Goal: Task Accomplishment & Management: Complete application form

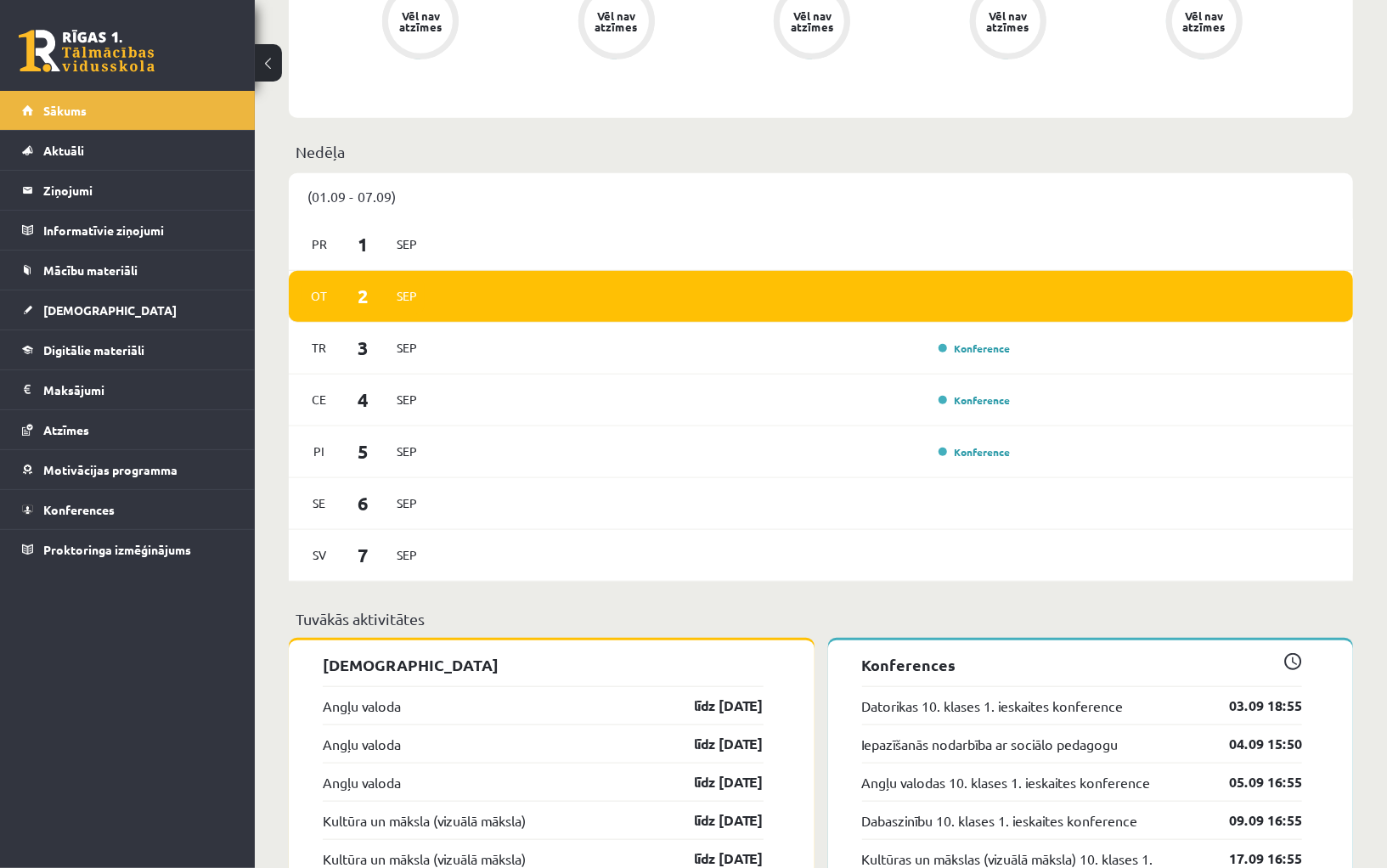
scroll to position [1304, 0]
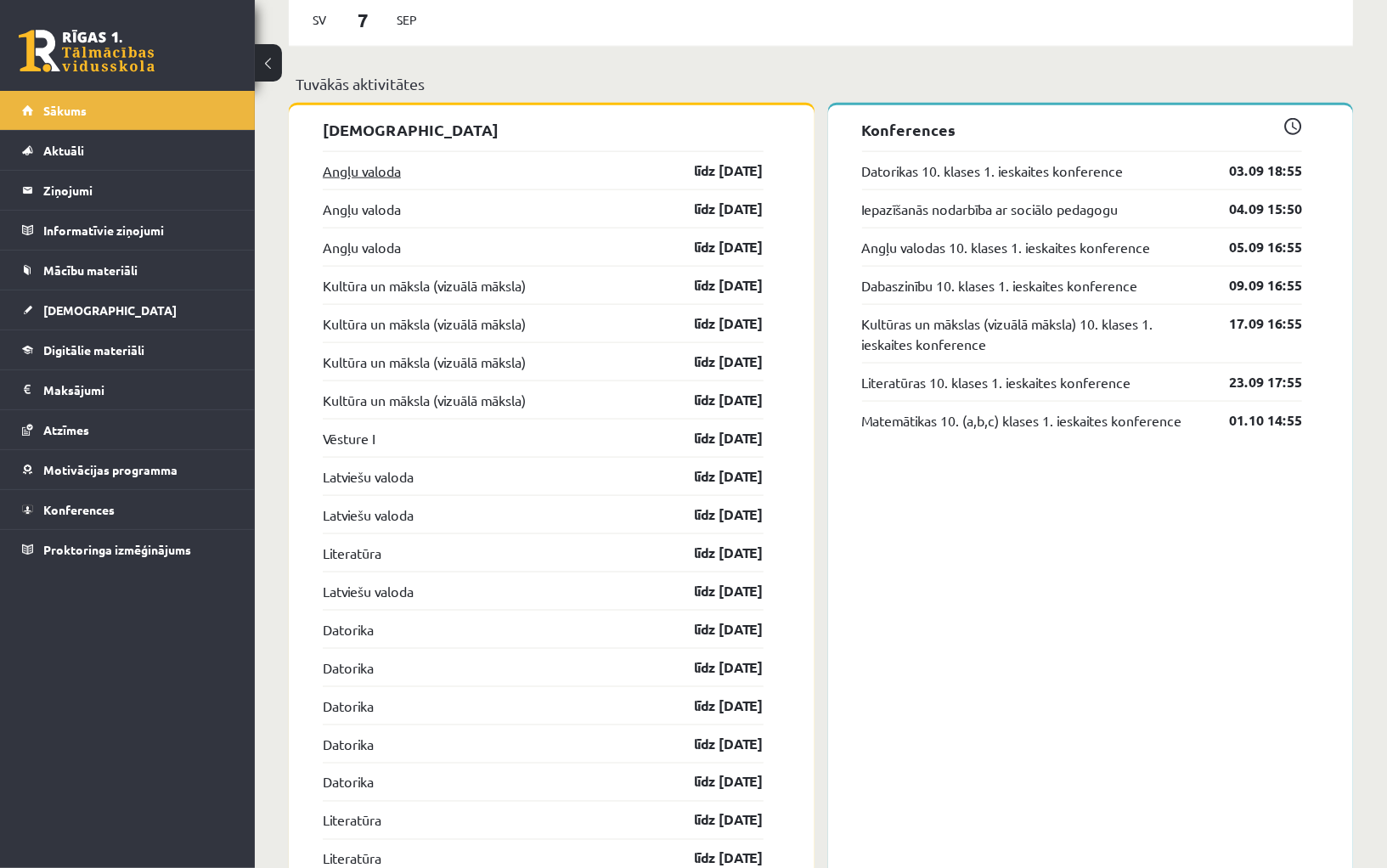
click at [383, 164] on link "Angļu valoda" at bounding box center [362, 171] width 78 height 21
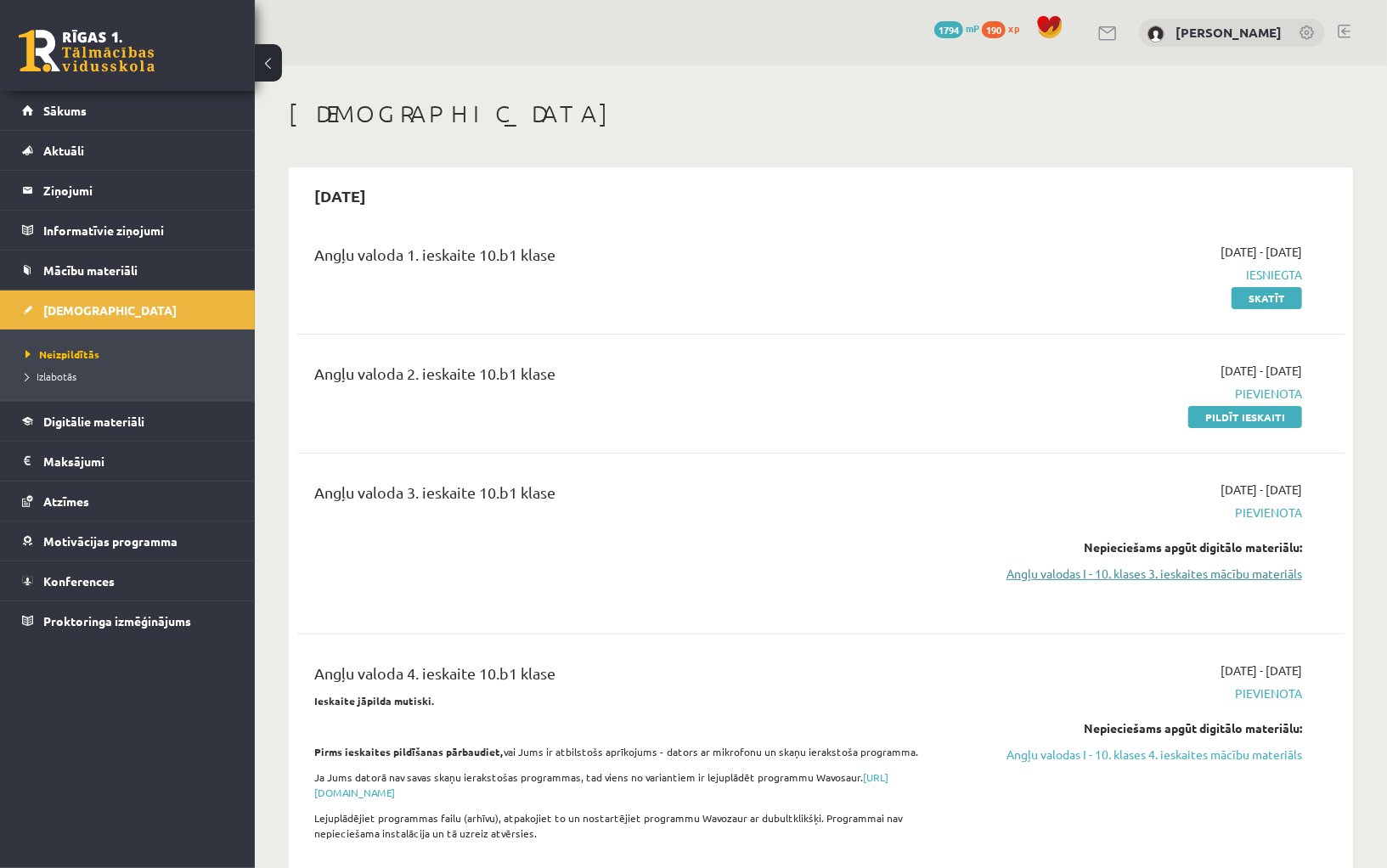
click at [1128, 576] on link "Angļu valodas I - 10. klases 3. ieskaites mācību materiāls" at bounding box center [1145, 573] width 313 height 18
click at [1099, 570] on link "Angļu valodas I - 10. klases 3. ieskaites mācību materiāls" at bounding box center [1145, 573] width 313 height 18
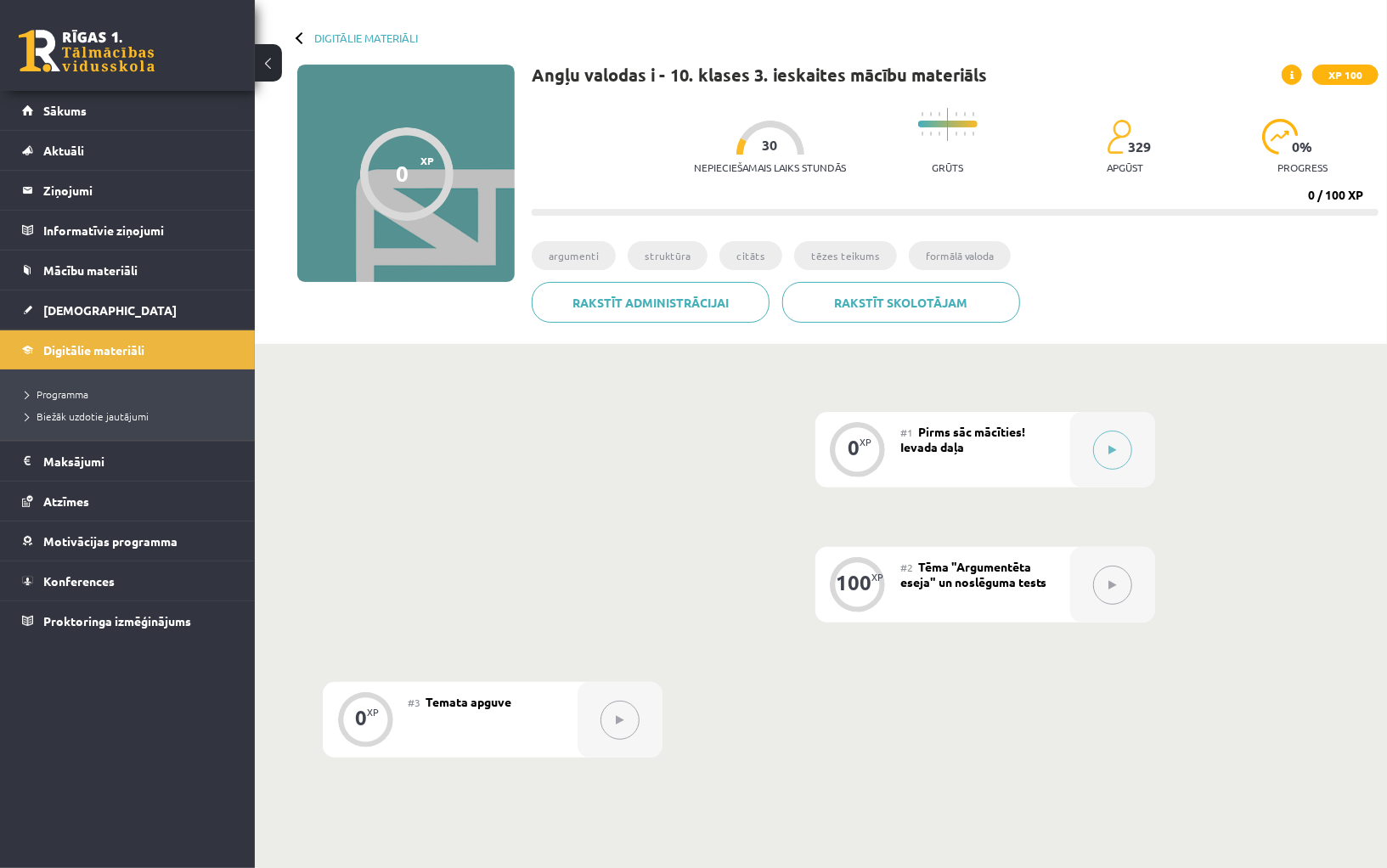
scroll to position [66, 0]
click at [85, 494] on span "Atzīmes" at bounding box center [66, 501] width 46 height 15
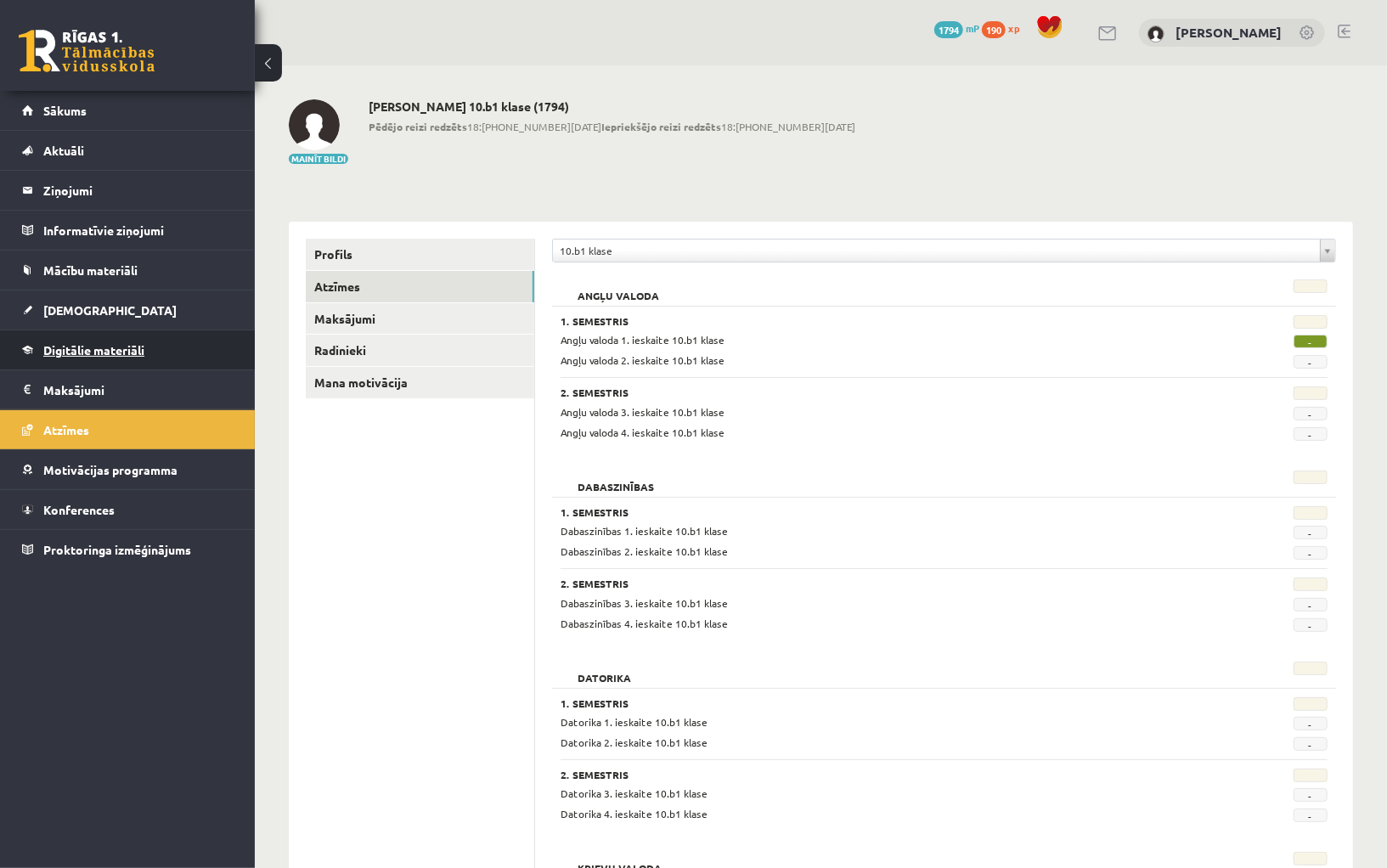
click at [96, 343] on span "Digitālie materiāli" at bounding box center [94, 349] width 101 height 15
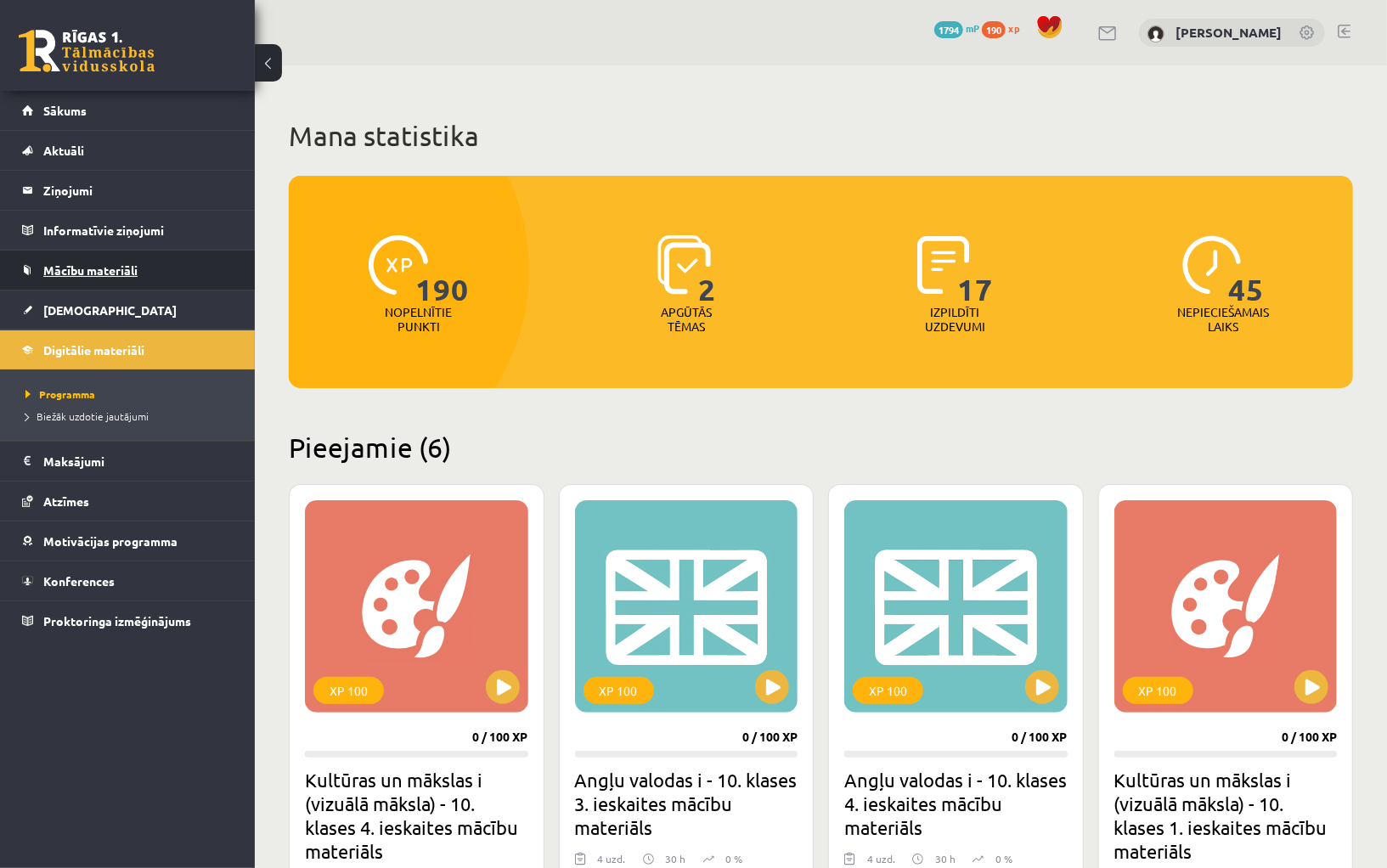
click at [111, 274] on span "Mācību materiāli" at bounding box center [91, 270] width 94 height 15
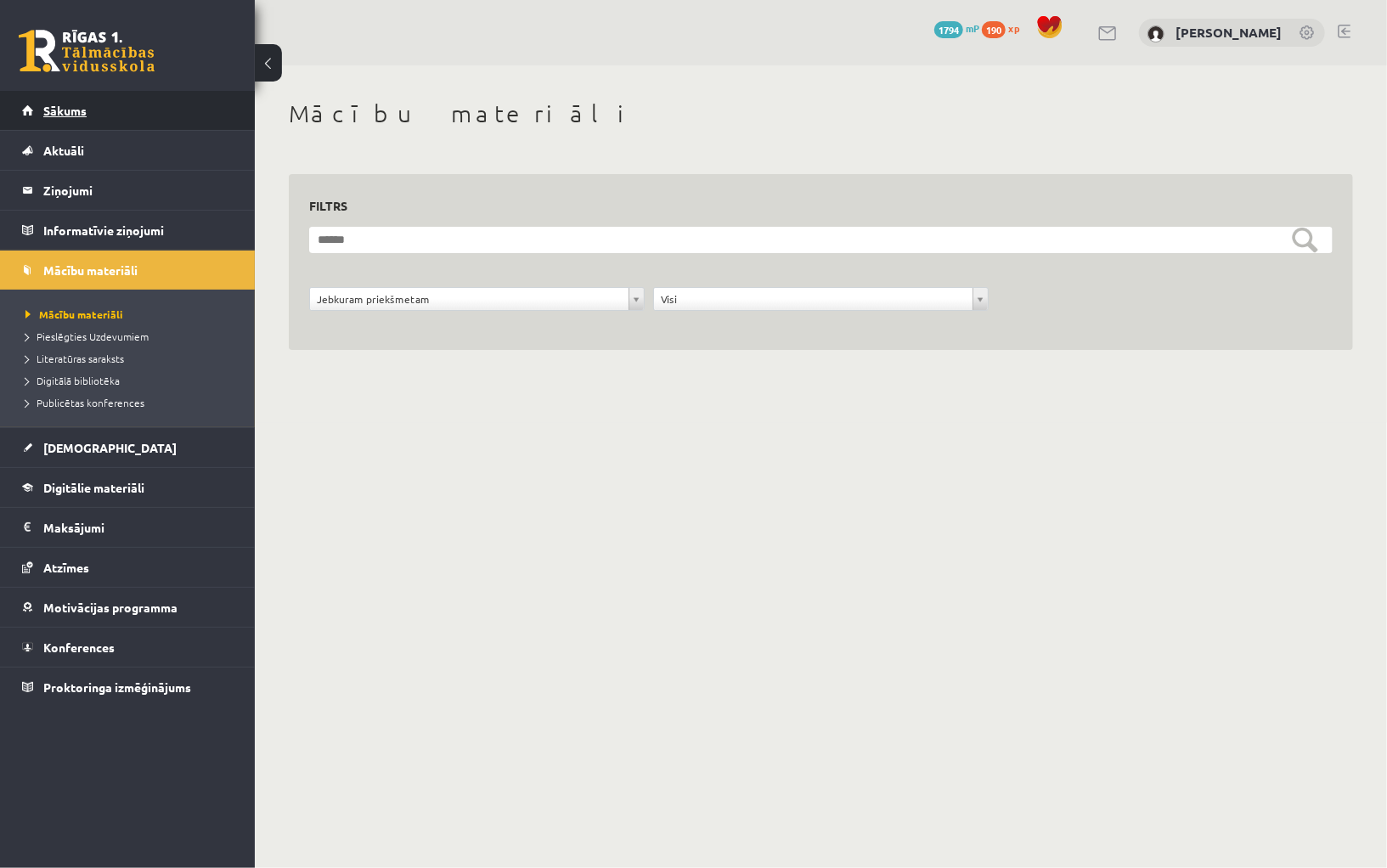
click at [130, 119] on link "Sākums" at bounding box center [128, 110] width 212 height 39
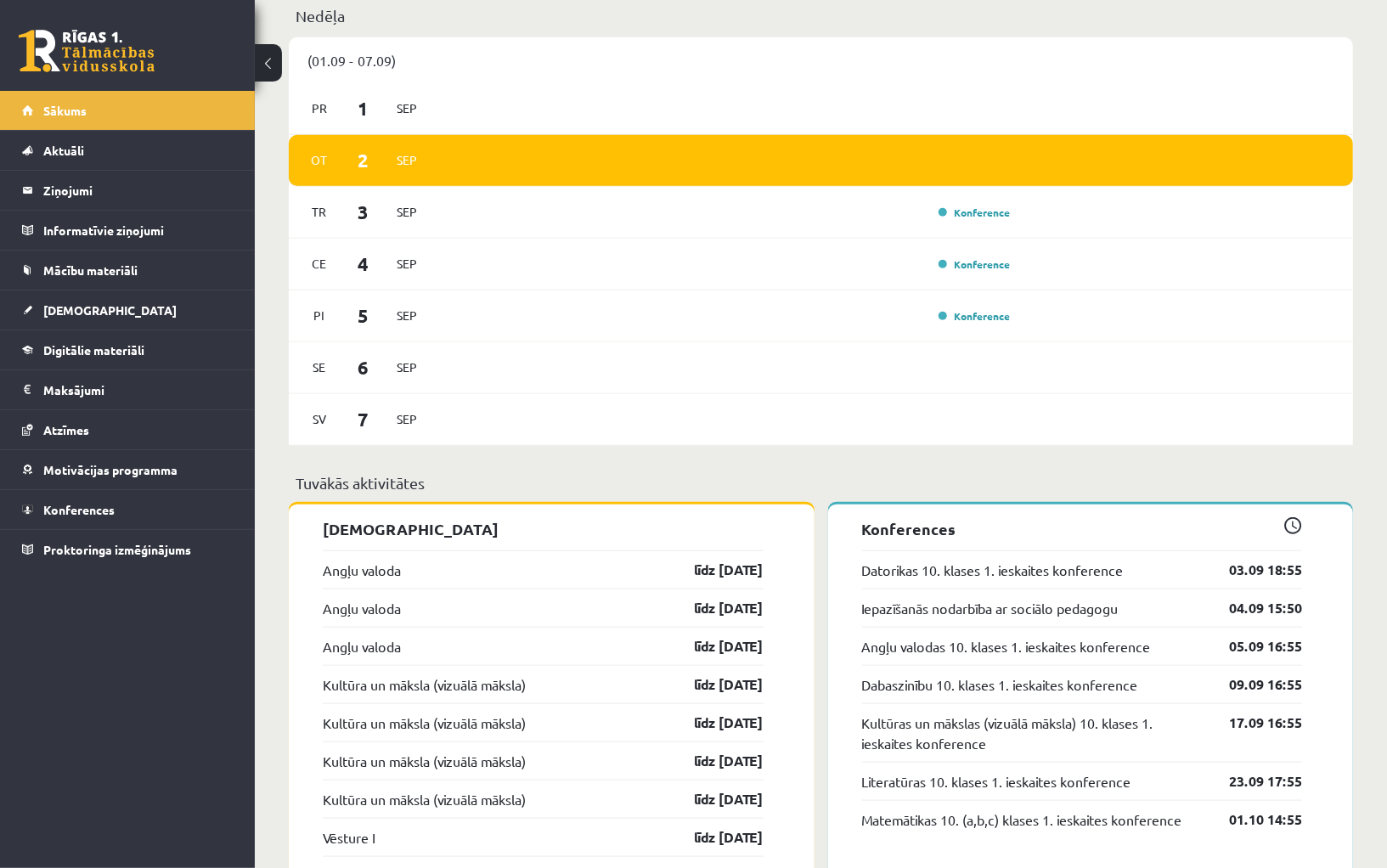
scroll to position [929, 0]
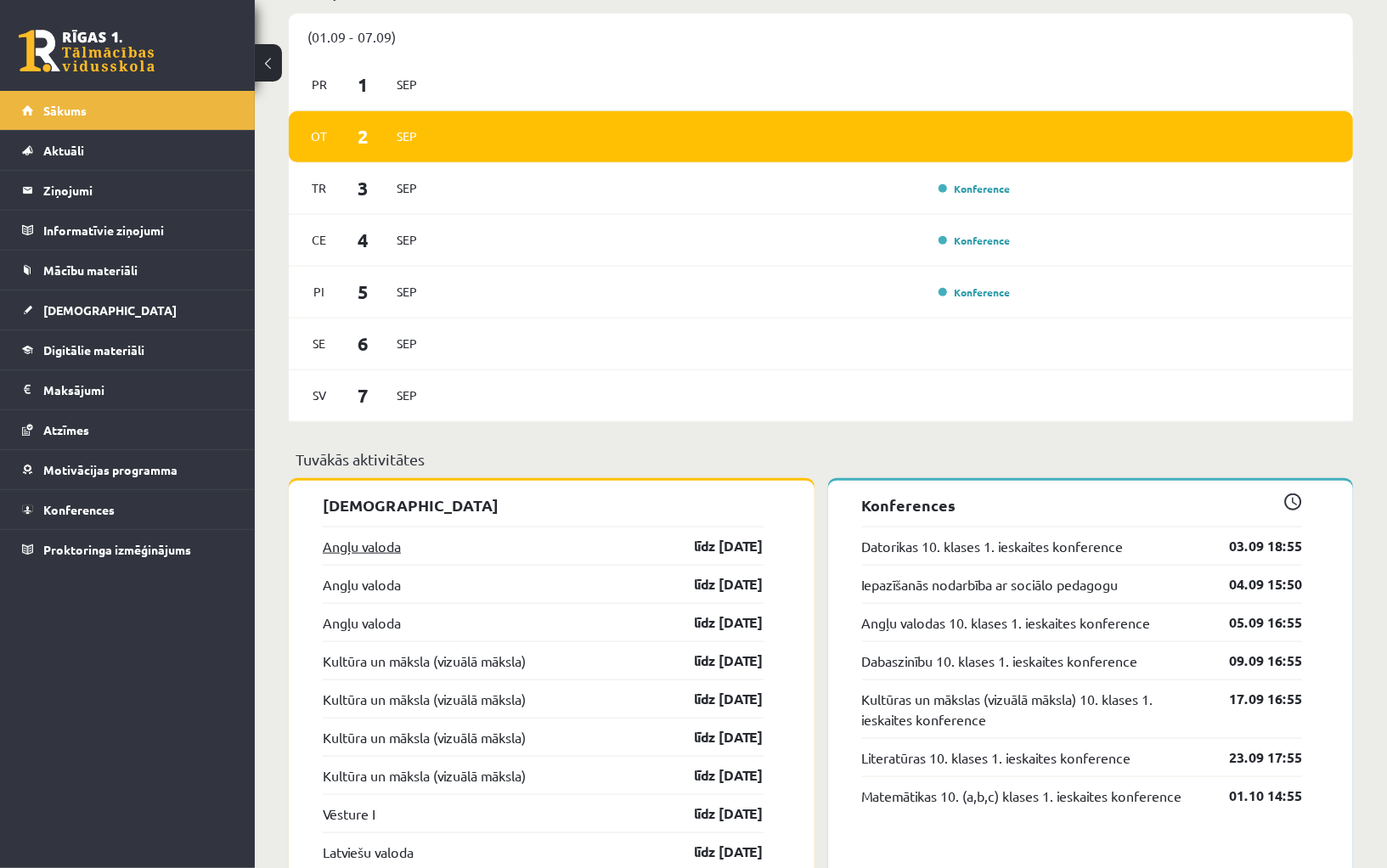
click at [394, 536] on link "Angļu valoda" at bounding box center [362, 546] width 78 height 21
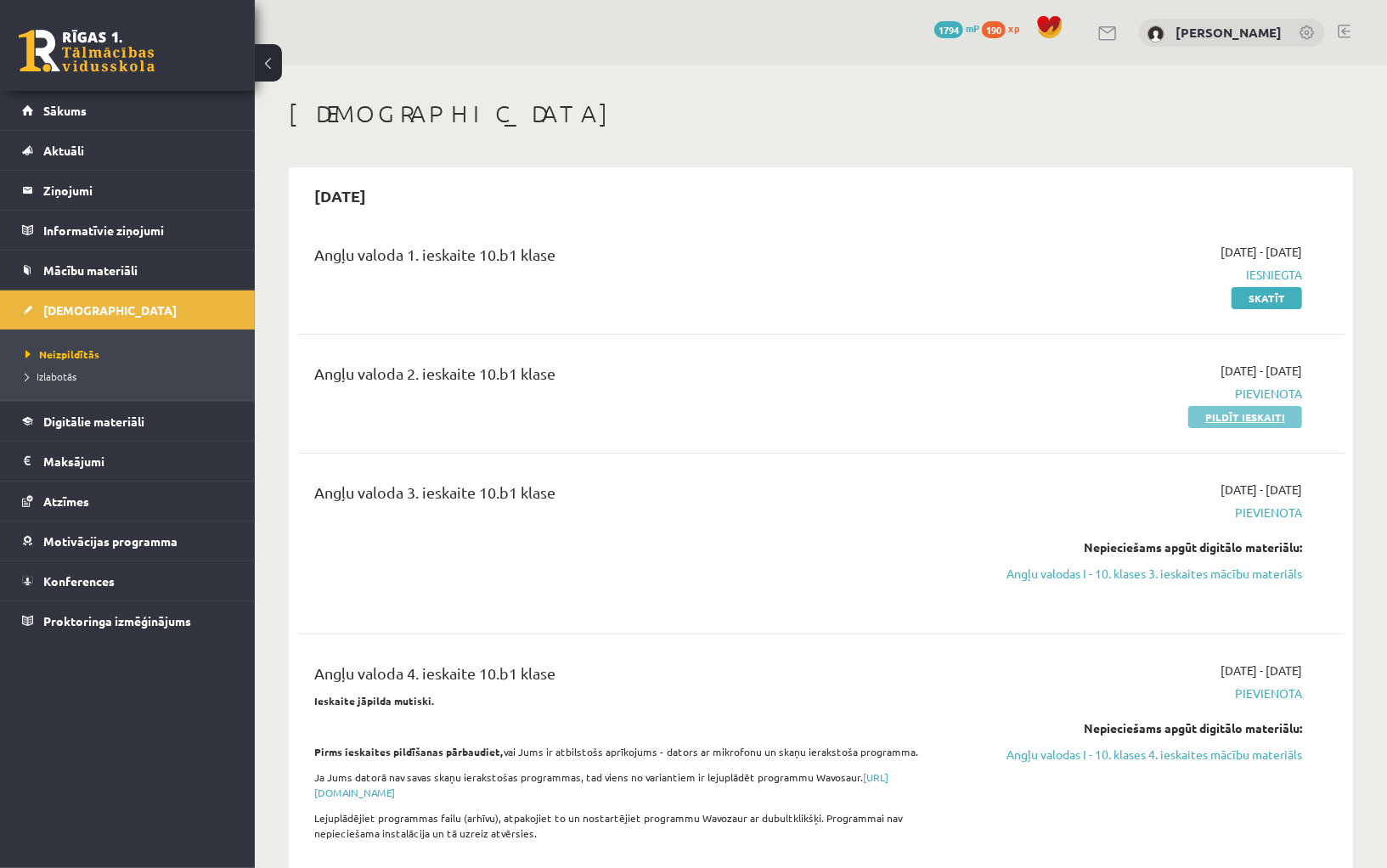
click at [1232, 417] on link "Pildīt ieskaiti" at bounding box center [1245, 417] width 113 height 22
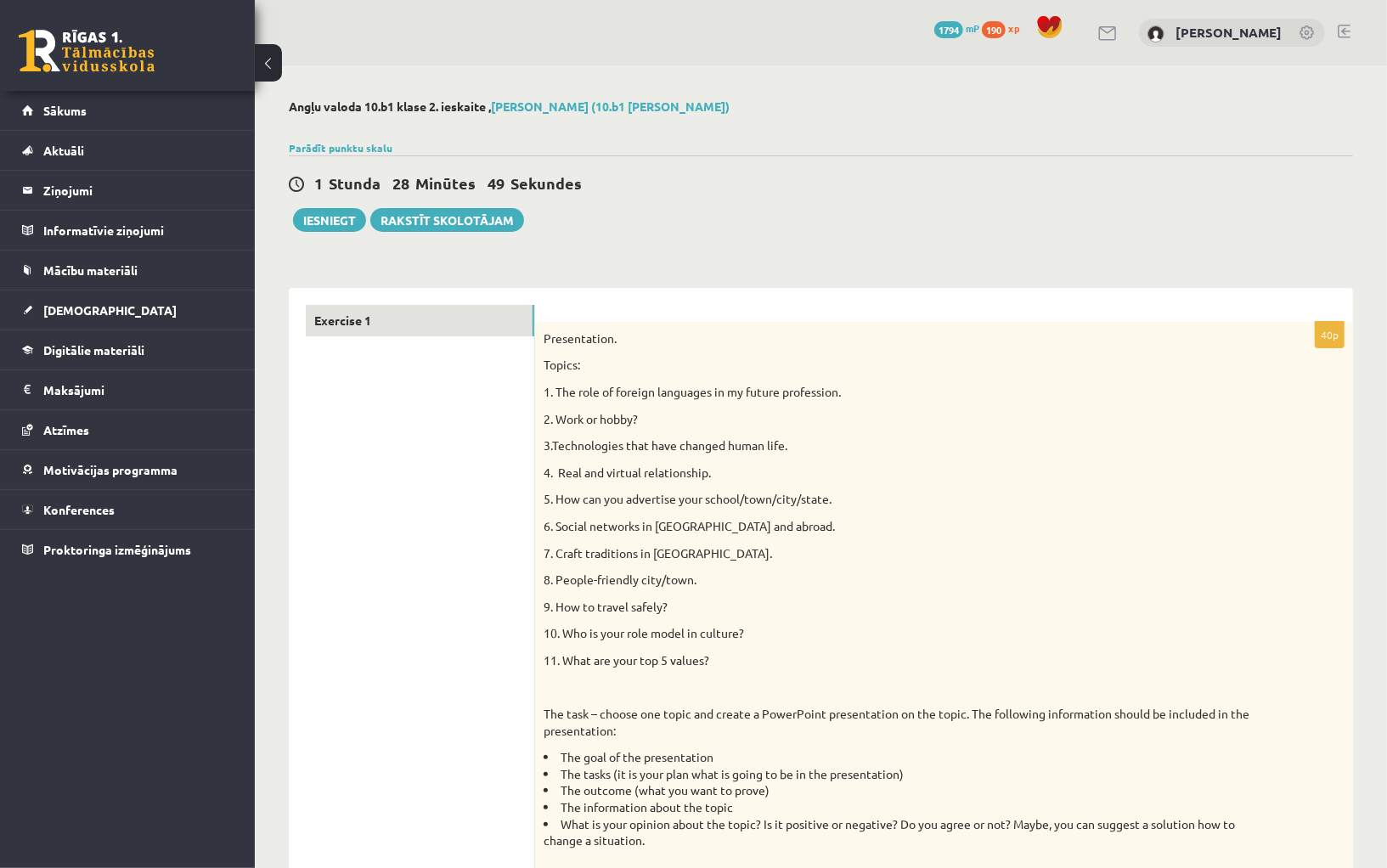
scroll to position [74, 0]
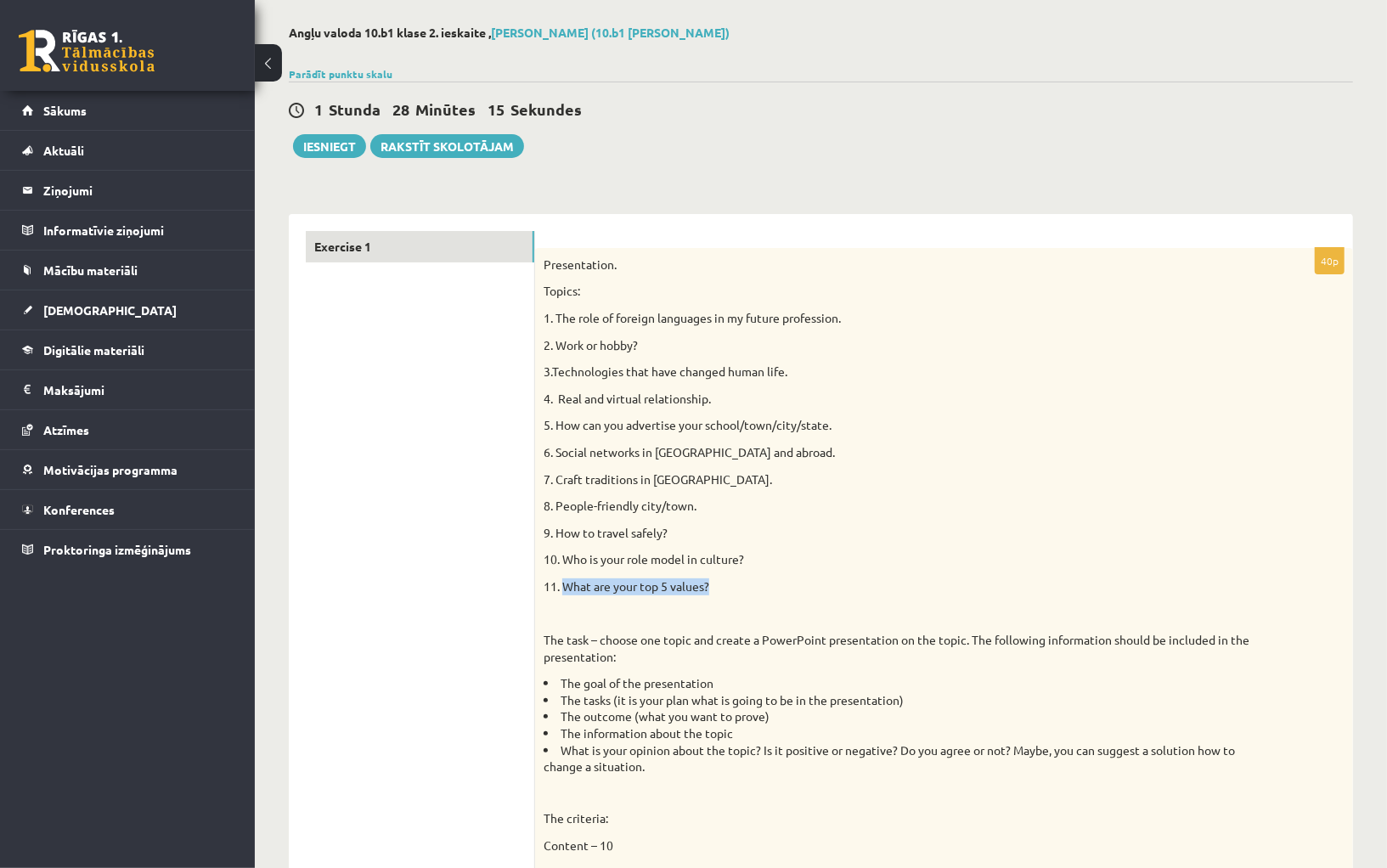
drag, startPoint x: 566, startPoint y: 585, endPoint x: 712, endPoint y: 589, distance: 146.1
click at [712, 589] on p "11. What are your top 5 values?" at bounding box center [901, 587] width 716 height 17
copy p "What are your top 5 values?"
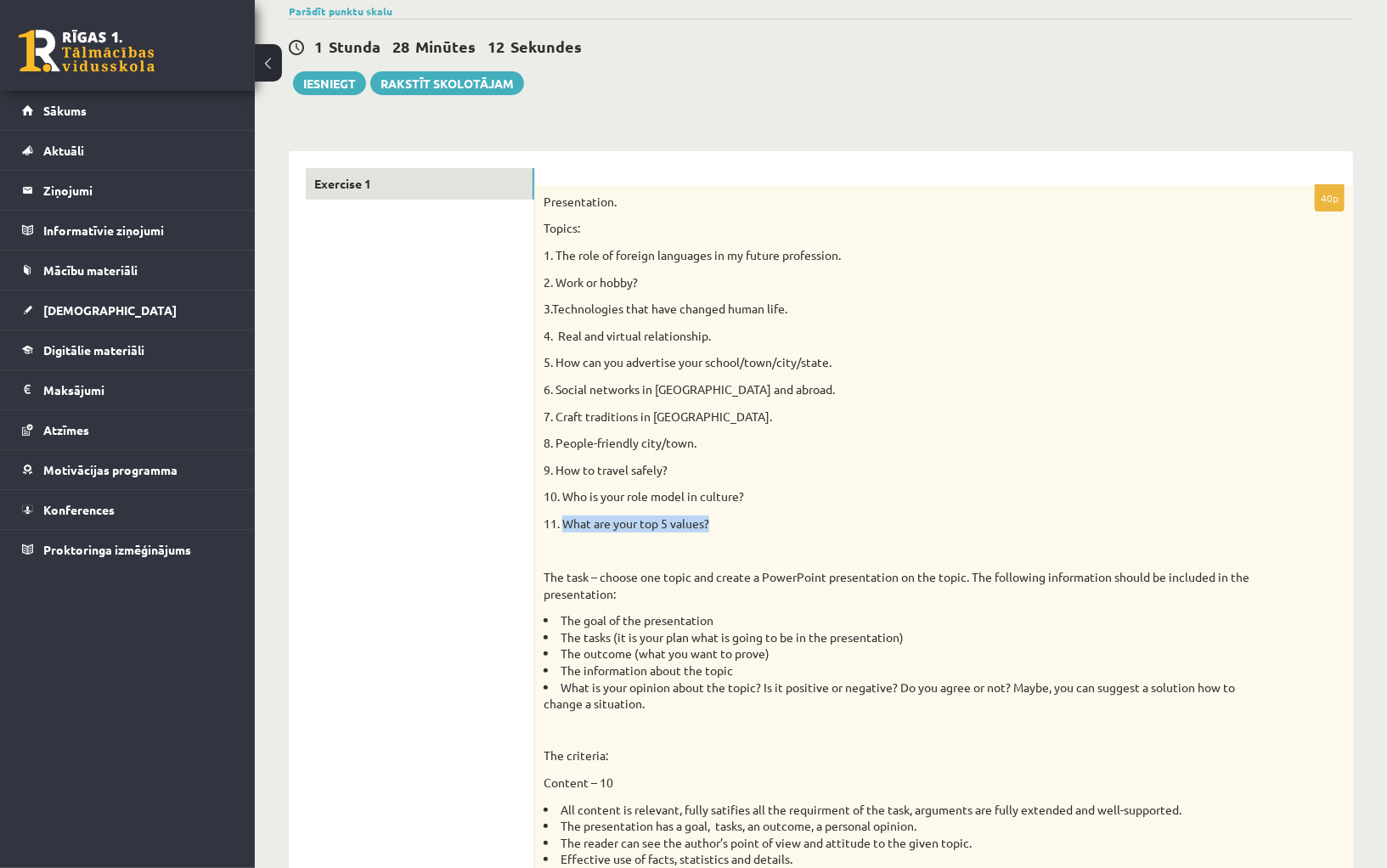
scroll to position [142, 0]
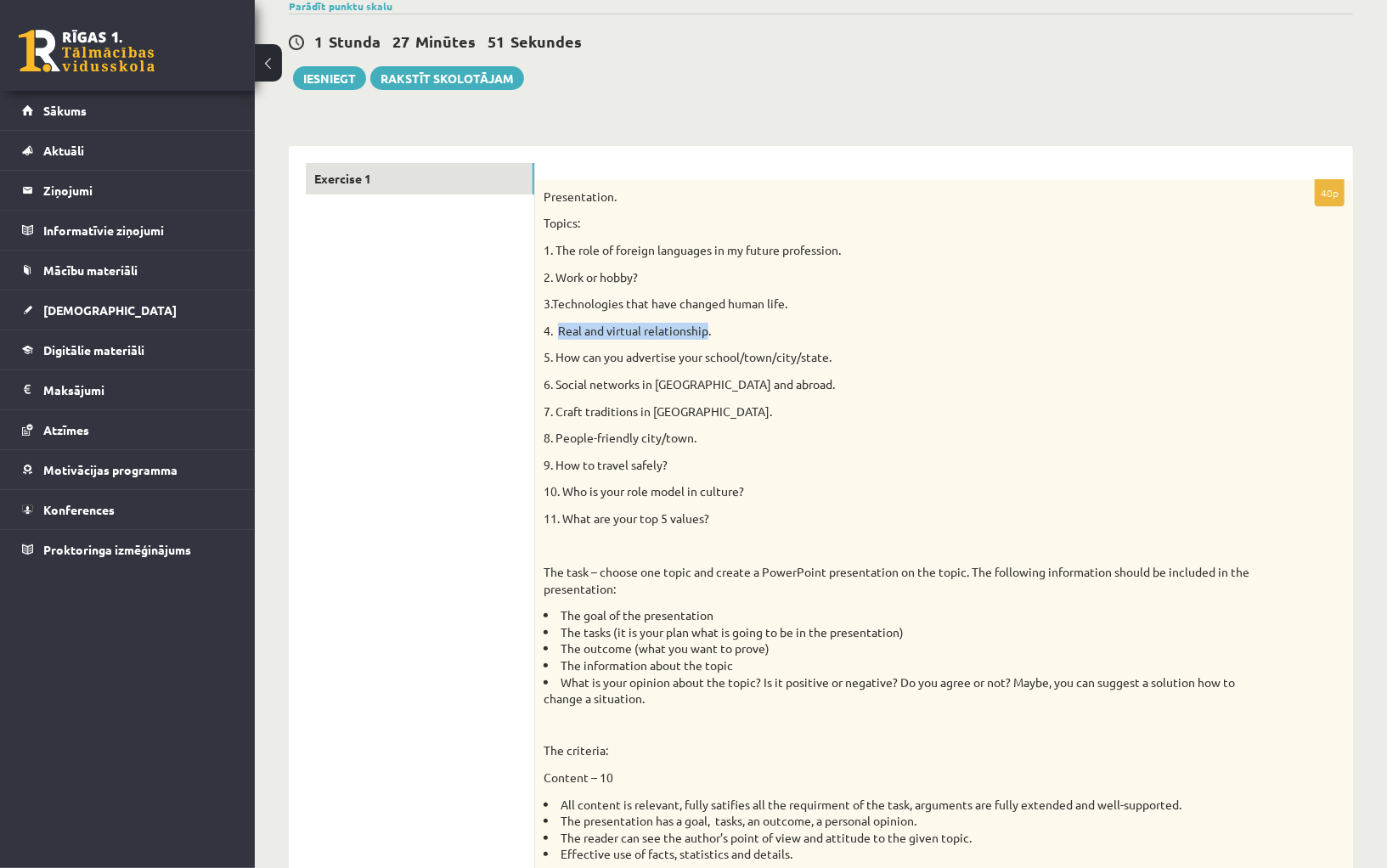
drag, startPoint x: 559, startPoint y: 332, endPoint x: 706, endPoint y: 334, distance: 147.0
click at [706, 334] on p "4. Real and virtual relationship." at bounding box center [901, 332] width 716 height 17
drag, startPoint x: 557, startPoint y: 461, endPoint x: 680, endPoint y: 459, distance: 123.0
click at [680, 459] on p "9. How to travel safely?" at bounding box center [901, 466] width 716 height 17
copy p "How to travel safely?"
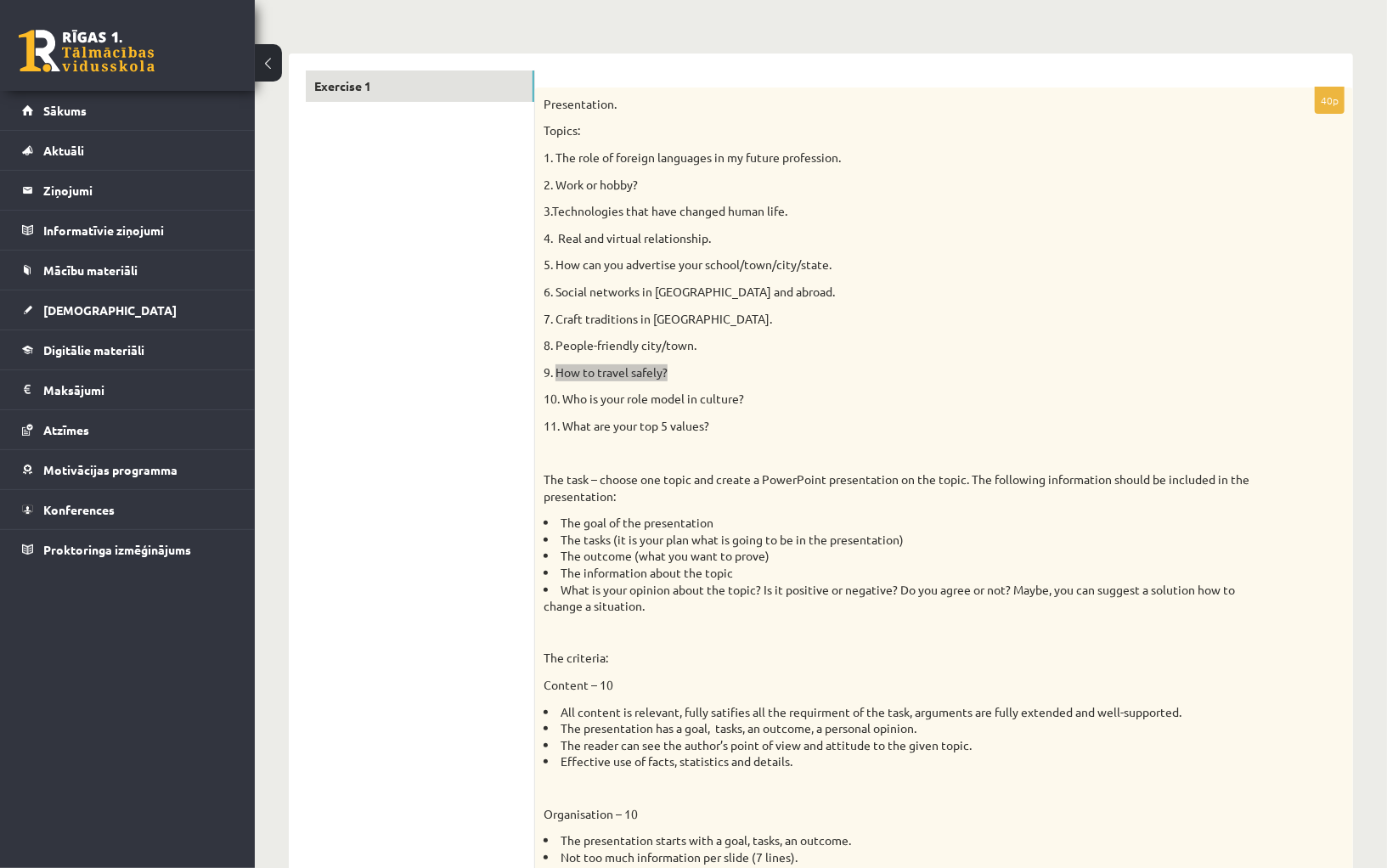
scroll to position [250, 0]
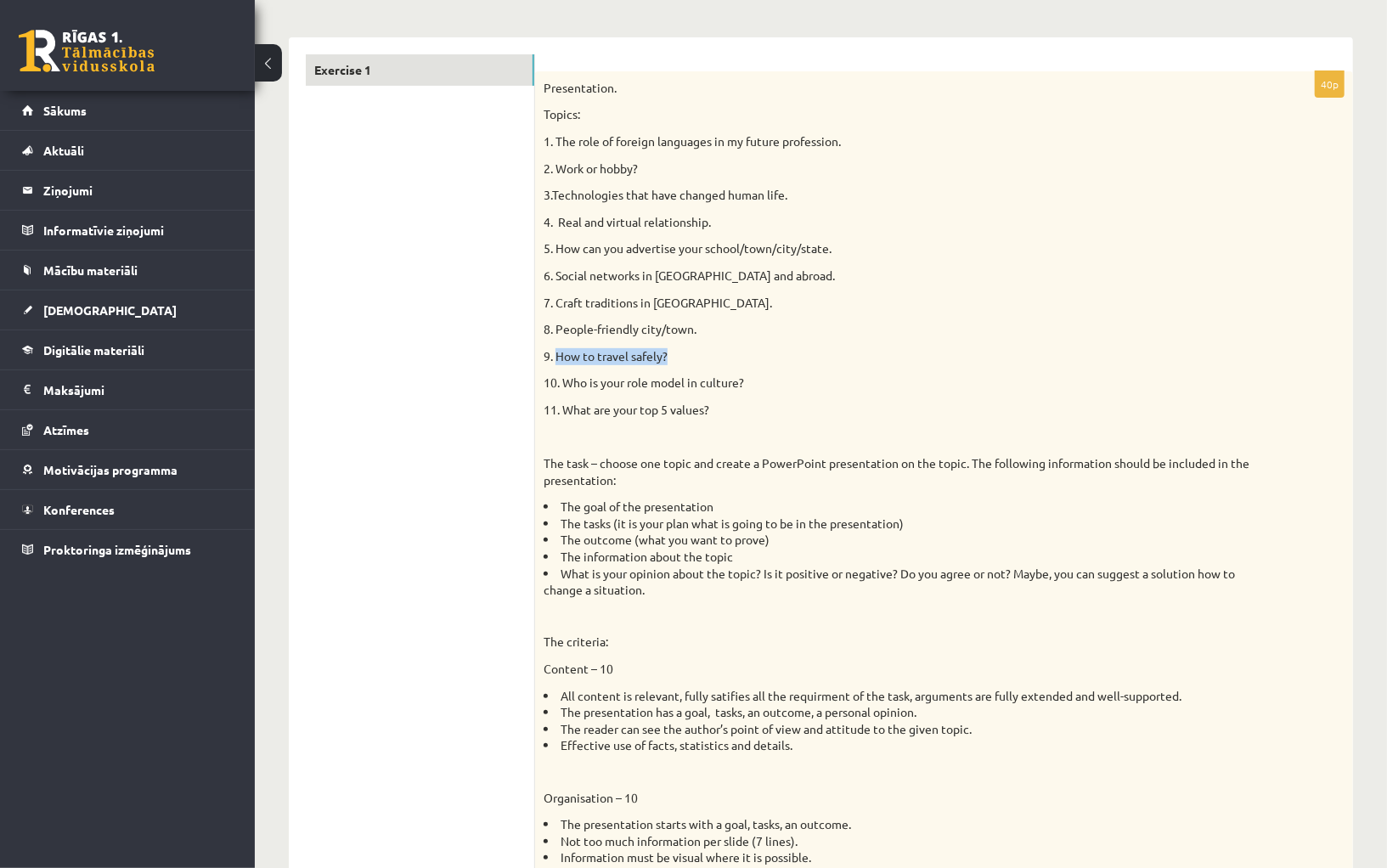
click at [609, 351] on p "9. How to travel safely?" at bounding box center [901, 357] width 716 height 17
drag, startPoint x: 557, startPoint y: 356, endPoint x: 667, endPoint y: 355, distance: 110.0
click at [666, 355] on p "9. How to travel safely?" at bounding box center [901, 357] width 716 height 17
copy p "How to travel safely?"
click at [616, 367] on div "Presentation. Topics: 1. The role of foreign languages in my future profession.…" at bounding box center [944, 668] width 818 height 1192
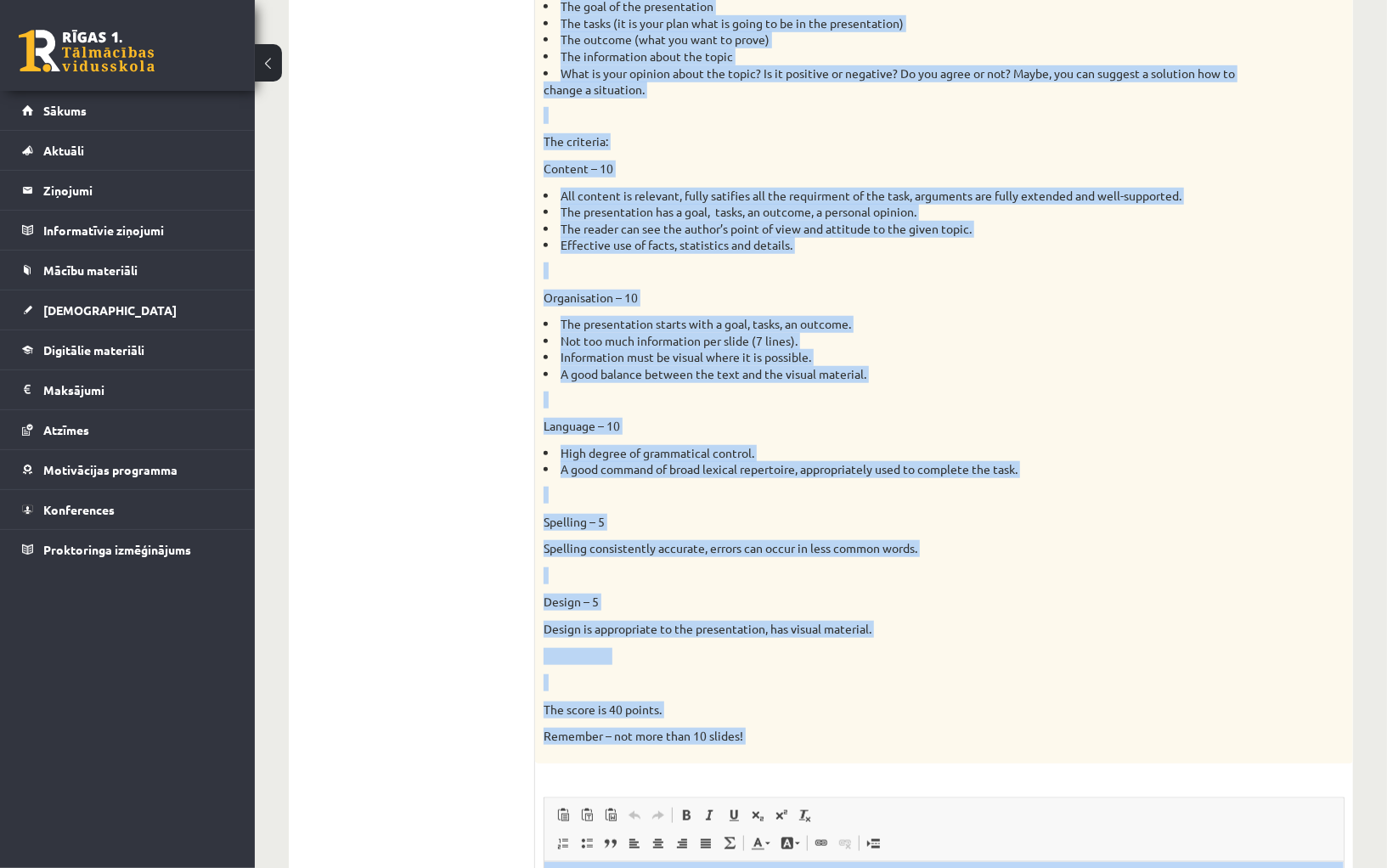
scroll to position [817, 0]
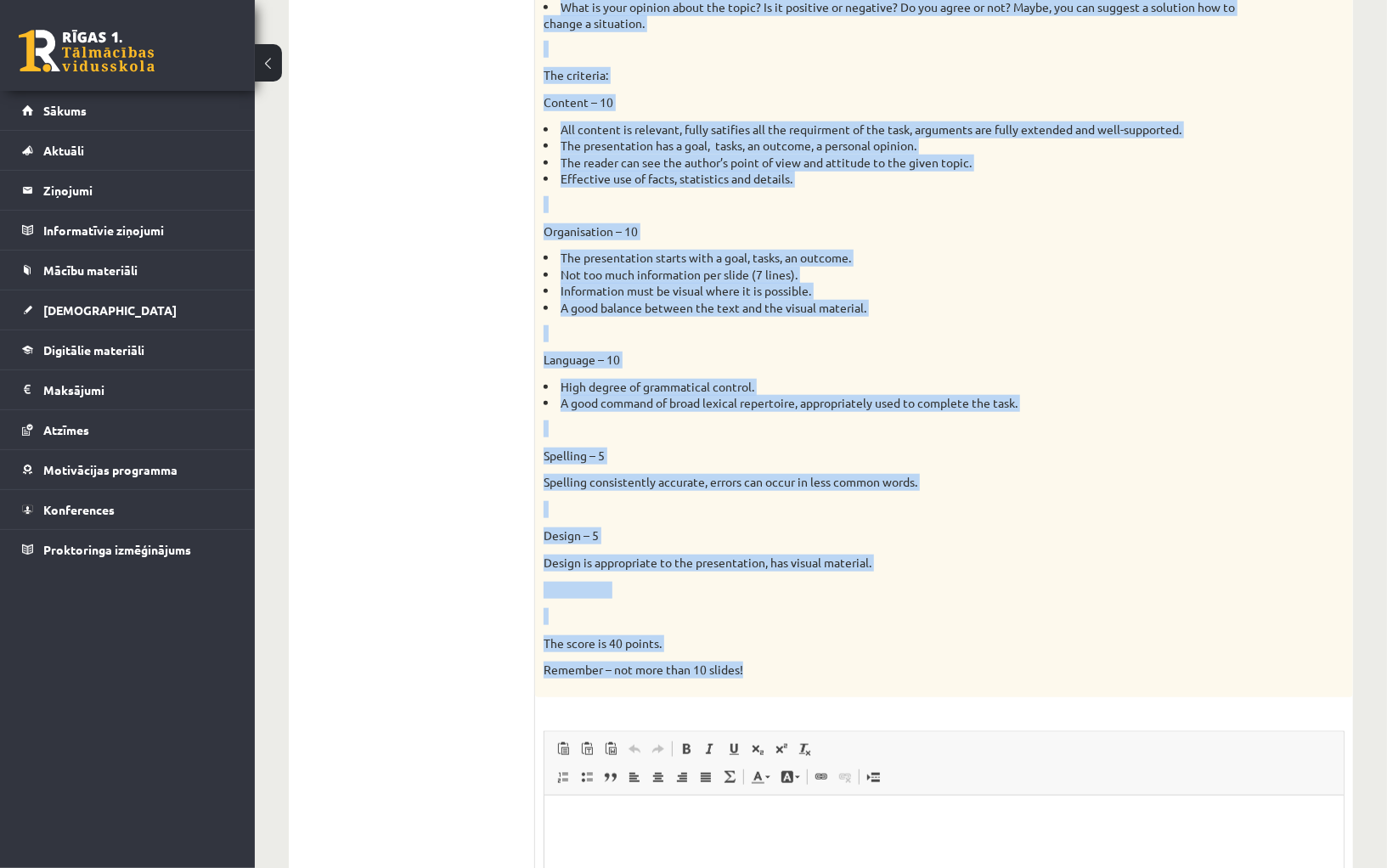
drag, startPoint x: 545, startPoint y: 465, endPoint x: 796, endPoint y: 669, distance: 323.4
click at [796, 669] on div "Presentation. Topics: 1. The role of foreign languages in my future profession.…" at bounding box center [944, 101] width 818 height 1192
copy div "The task – choose one topic and create a PowerPoint presentation on the topic. …"
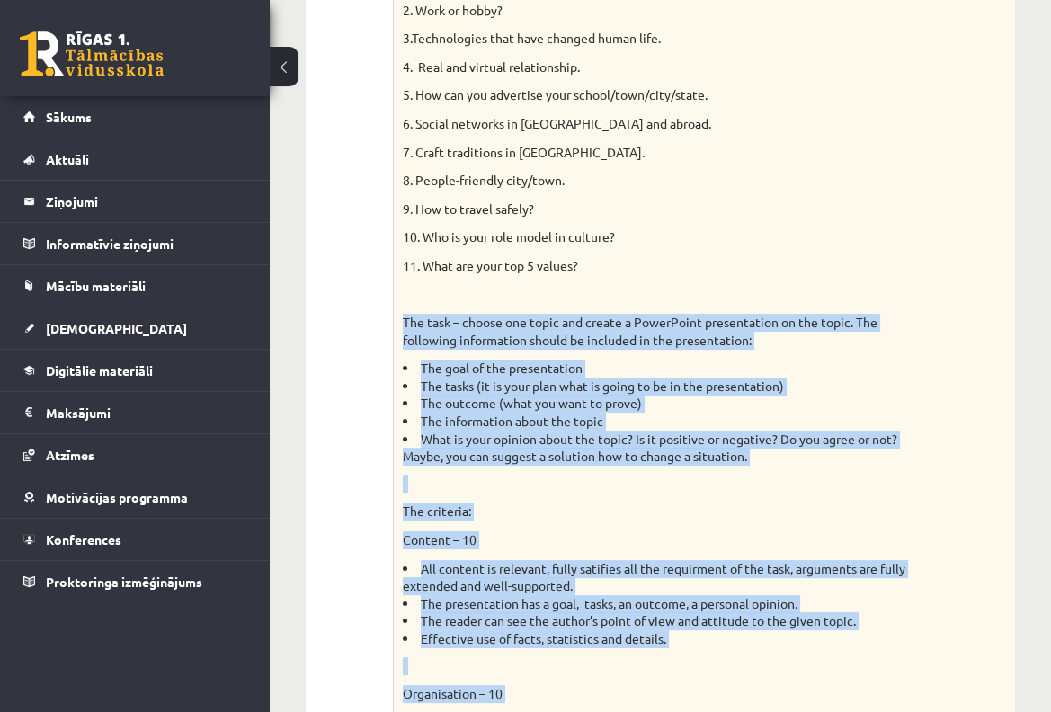
scroll to position [505, 0]
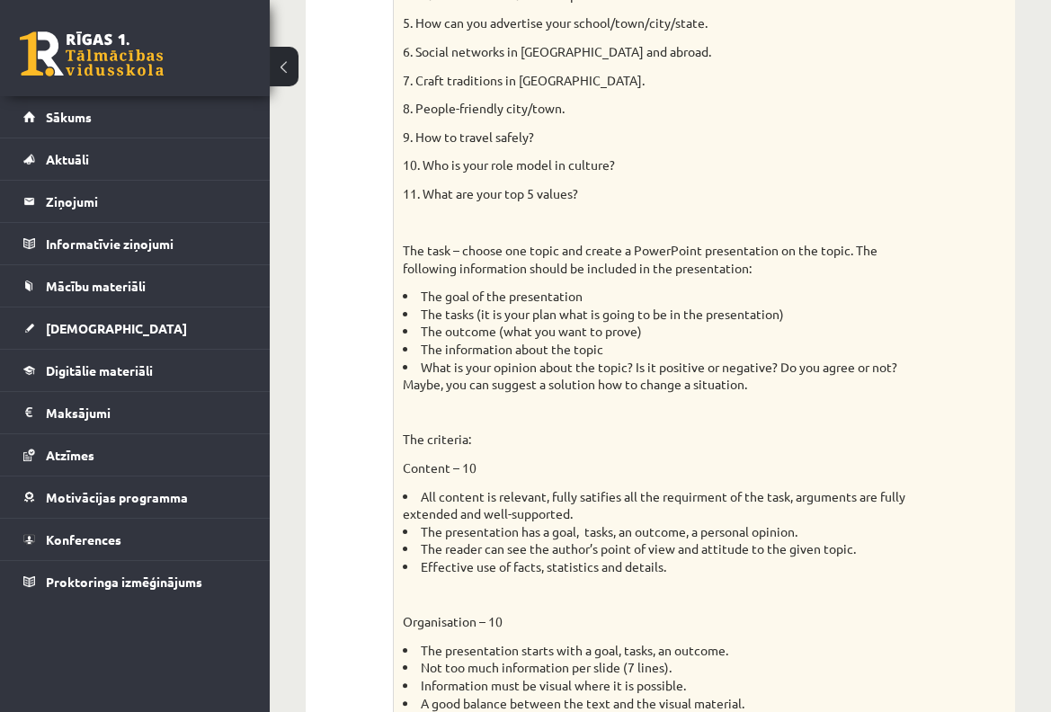
click at [443, 332] on li "The outcome (what you want to prove)" at bounding box center [659, 332] width 513 height 18
click at [677, 379] on li "What is your opinion about the topic? Is it positive or negative? Do you agree …" at bounding box center [659, 376] width 513 height 35
click at [484, 348] on li "The information about the topic" at bounding box center [659, 350] width 513 height 18
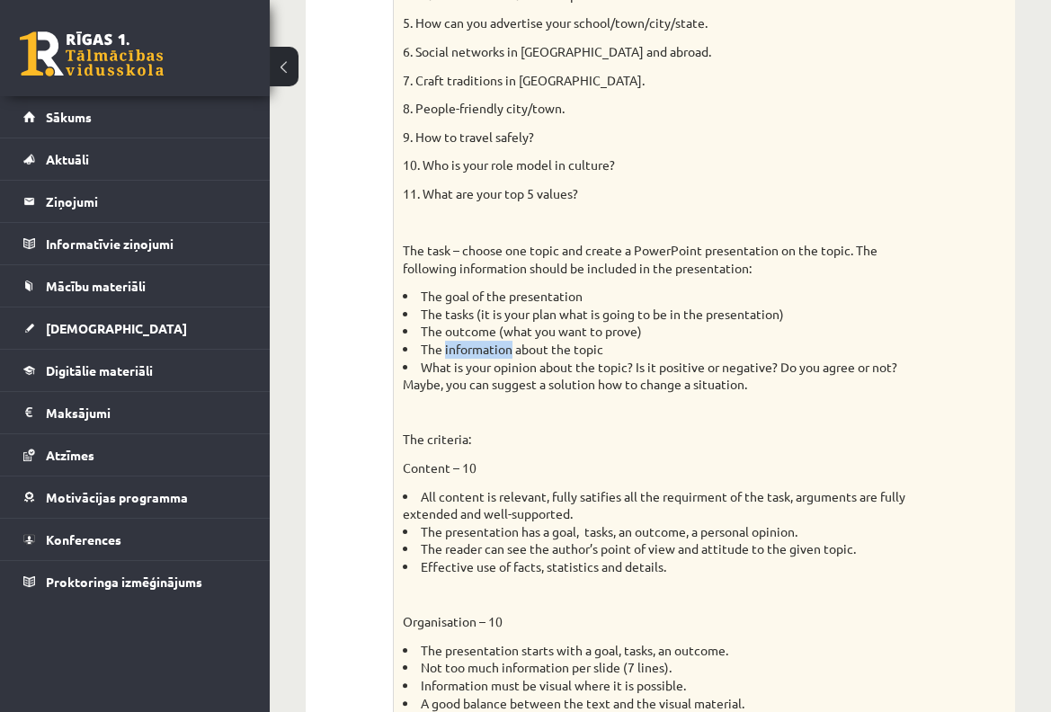
click at [484, 347] on li "The information about the topic" at bounding box center [659, 350] width 513 height 18
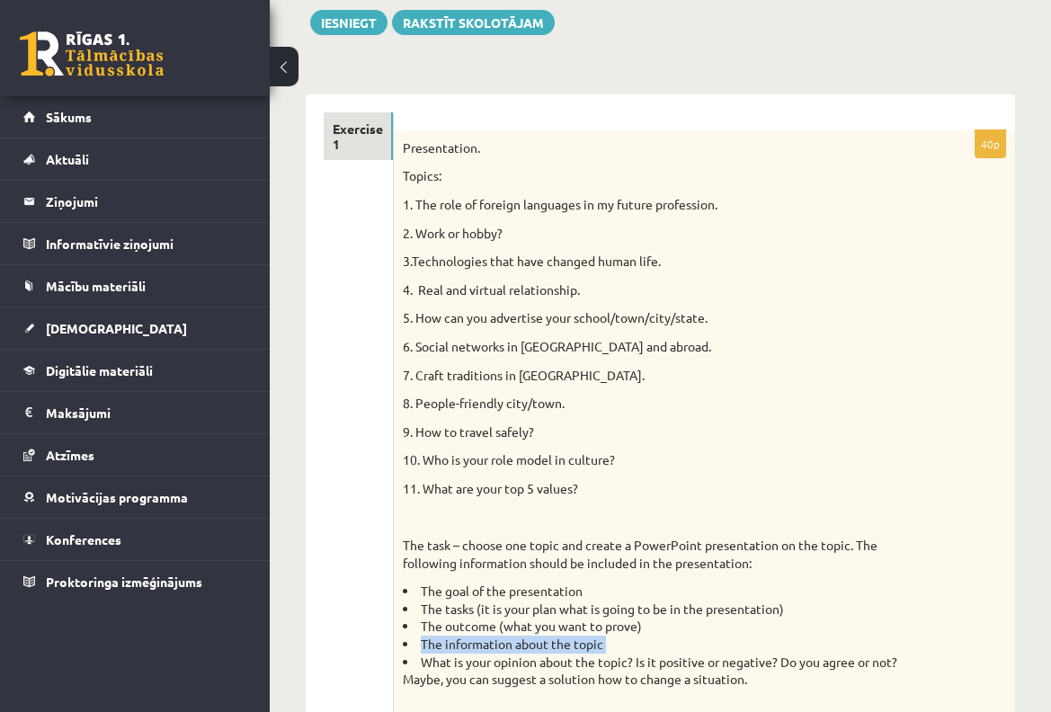
scroll to position [213, 0]
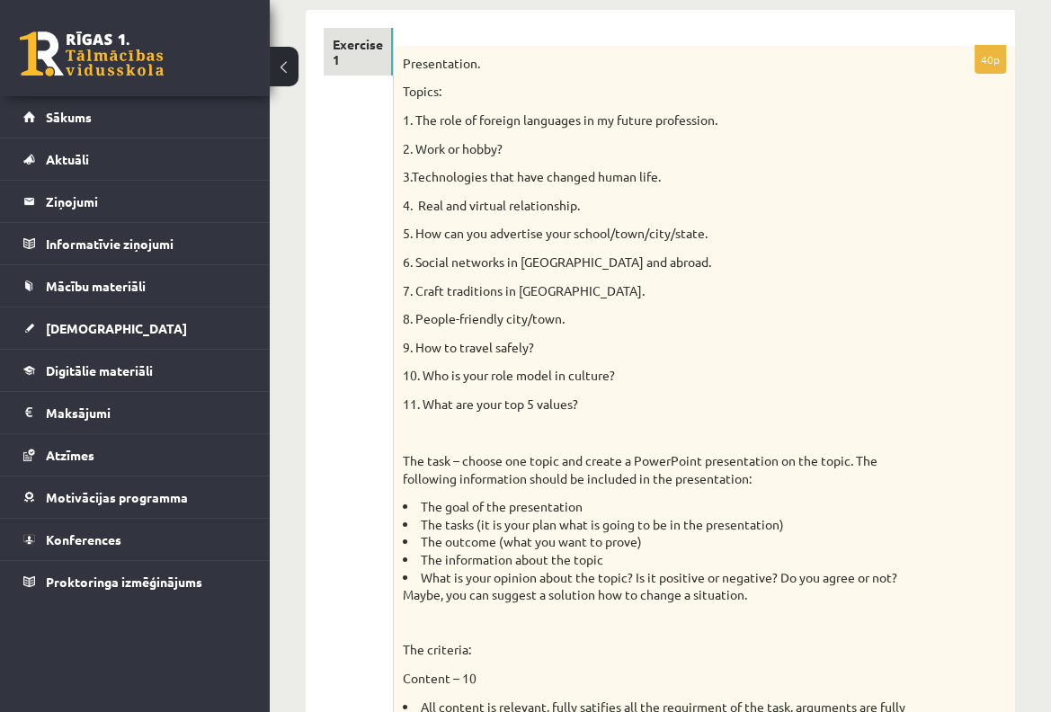
scroll to position [538, 0]
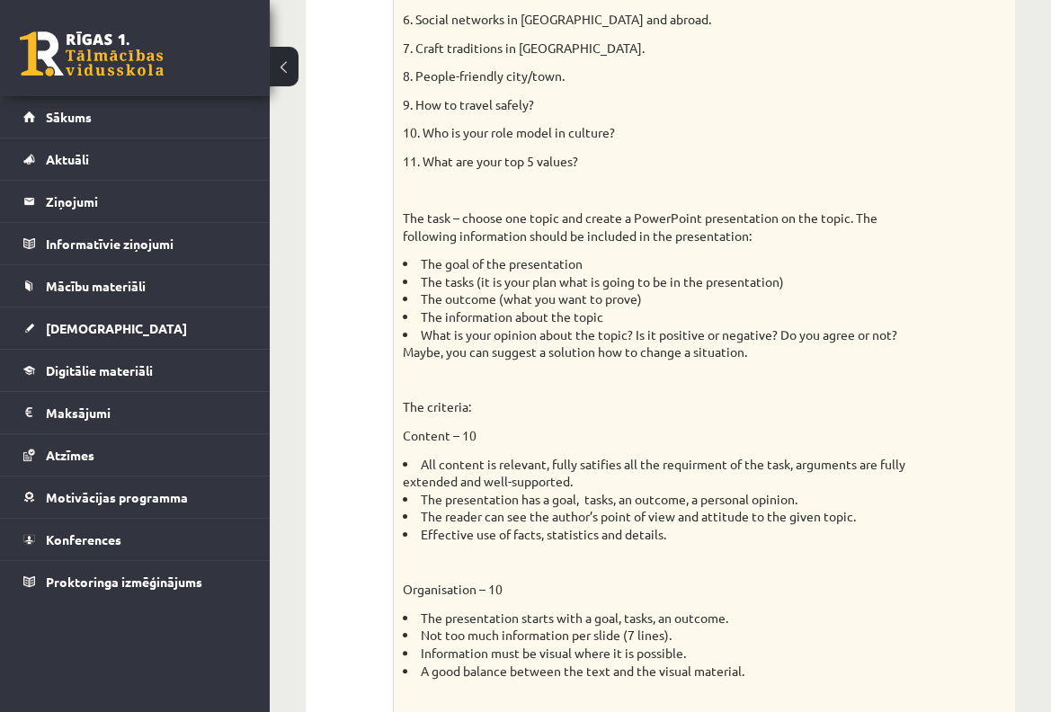
click at [474, 297] on li "The outcome (what you want to prove)" at bounding box center [659, 299] width 513 height 18
click at [527, 297] on li "The outcome (what you want to prove)" at bounding box center [659, 299] width 513 height 18
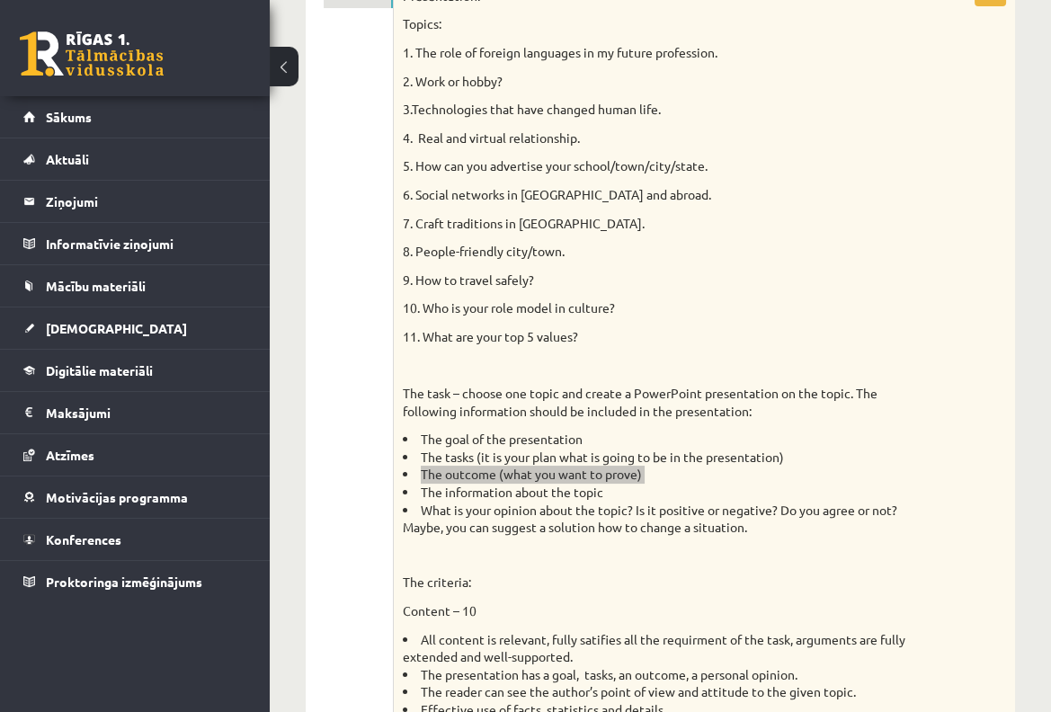
scroll to position [0, 0]
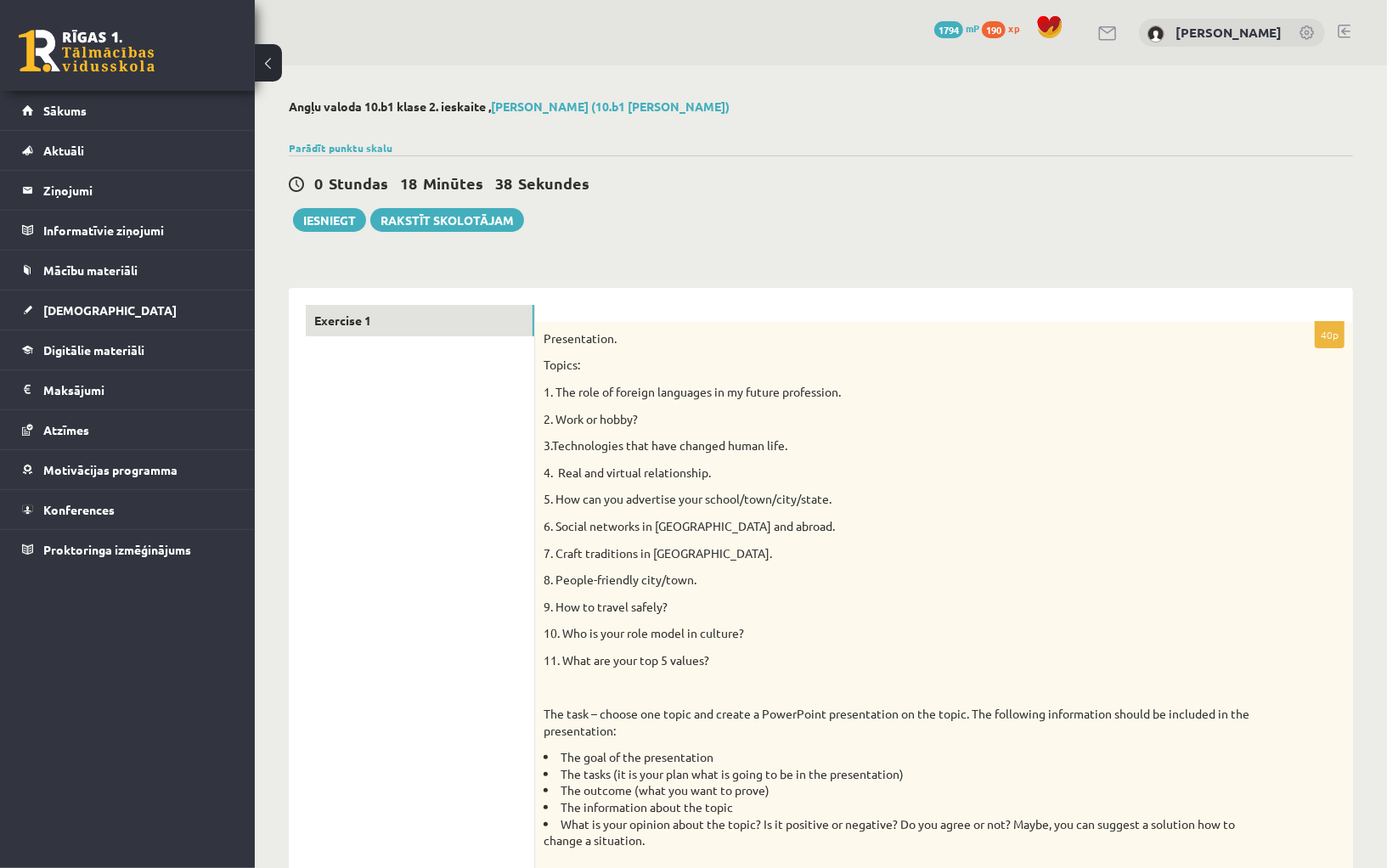
click at [837, 337] on p "Presentation." at bounding box center [901, 339] width 716 height 17
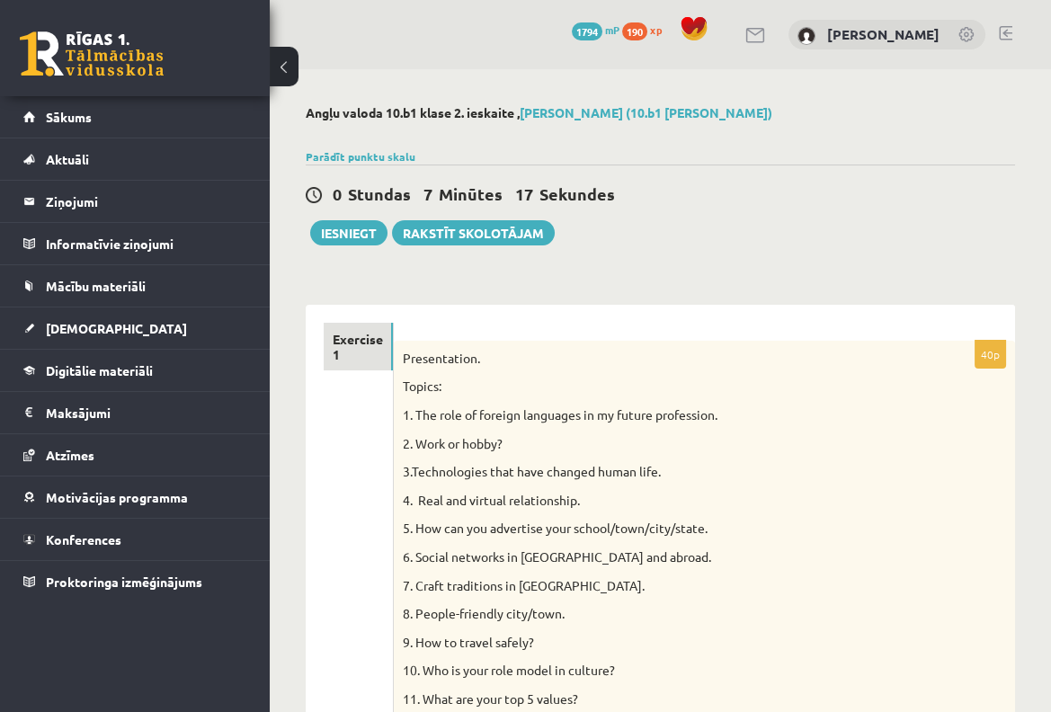
click at [751, 229] on div "0 Stundas 7 Minūtes 17 Sekundes Ieskaite saglabāta! Iesniegt Rakstīt skolotājam" at bounding box center [660, 205] width 709 height 81
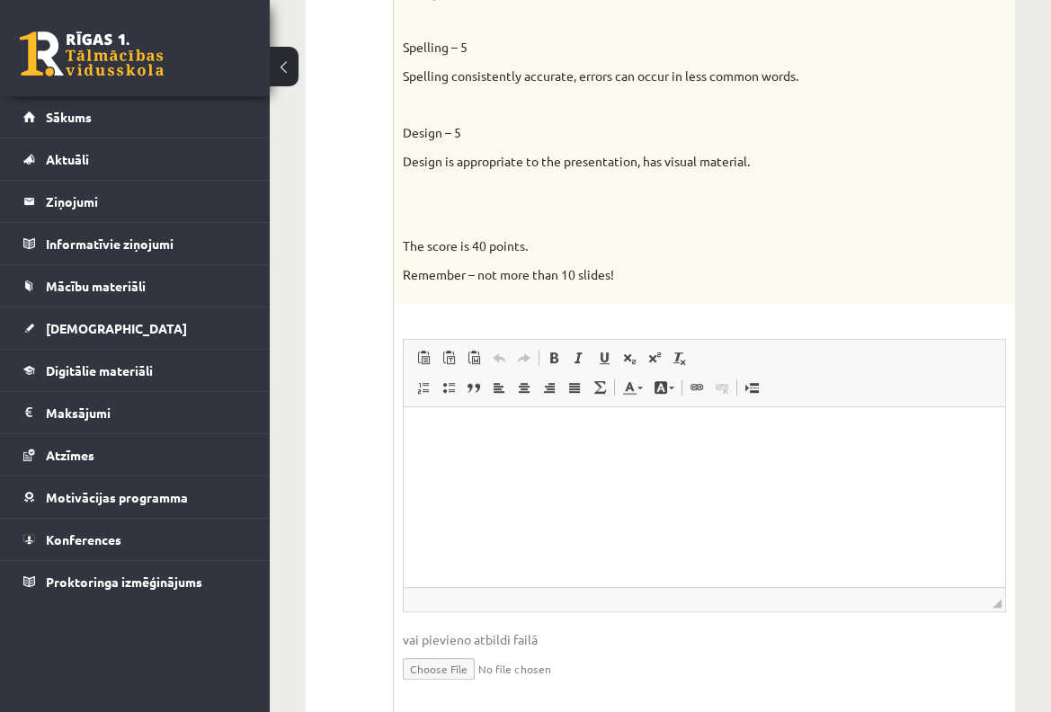
scroll to position [1371, 0]
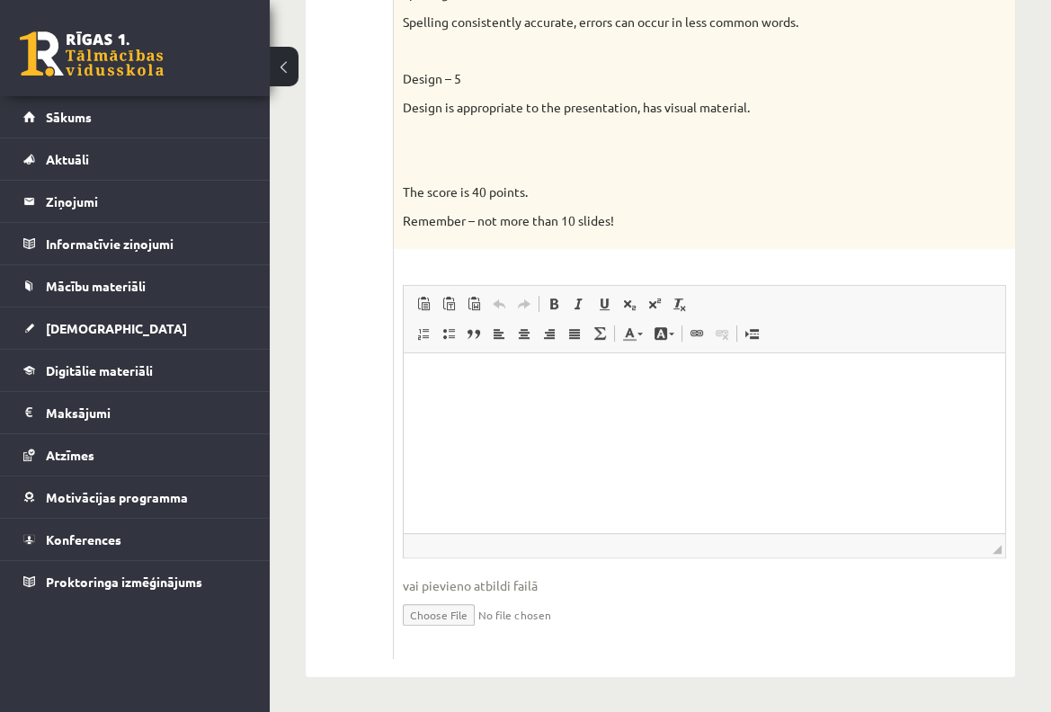
click at [516, 408] on html at bounding box center [704, 380] width 601 height 55
click at [557, 376] on p "**********" at bounding box center [705, 380] width 566 height 19
click at [626, 384] on p "**********" at bounding box center [705, 380] width 566 height 19
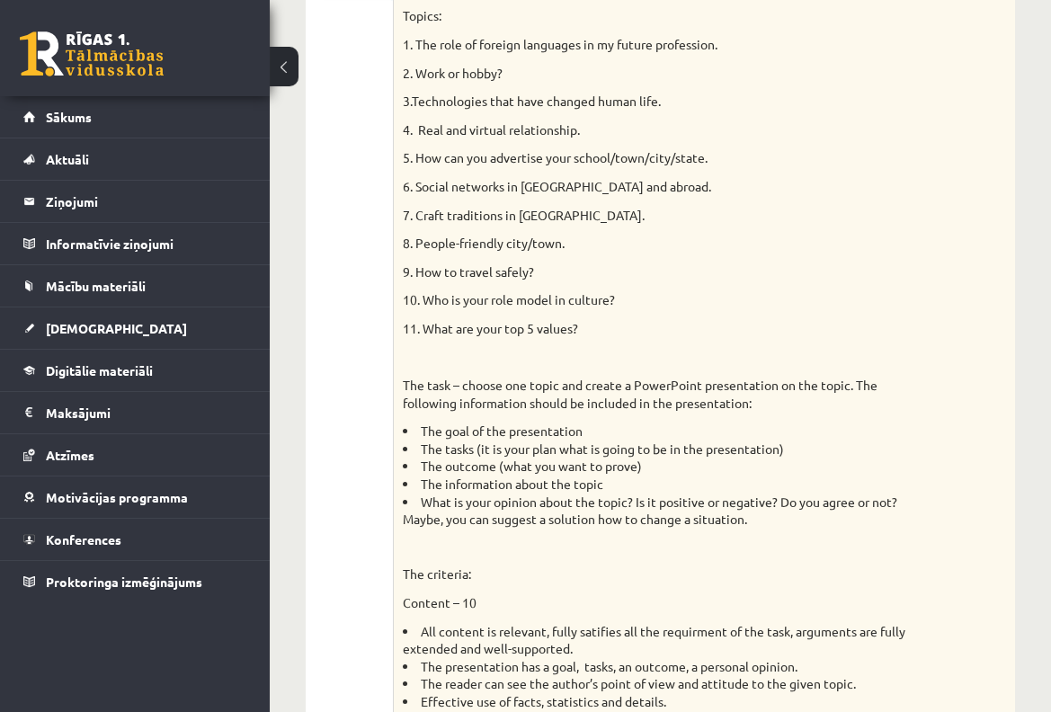
scroll to position [186, 0]
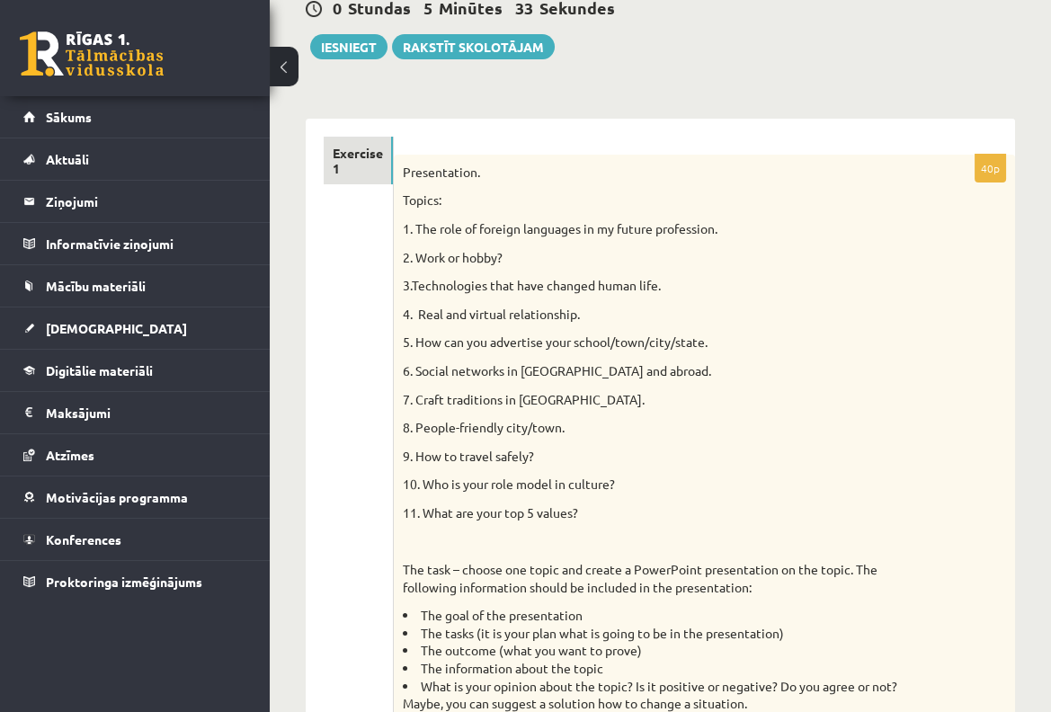
click at [640, 568] on p "The task – choose one topic and create a PowerPoint presentation on the topic. …" at bounding box center [659, 578] width 513 height 35
drag, startPoint x: 643, startPoint y: 569, endPoint x: 770, endPoint y: 564, distance: 126.9
click at [779, 568] on p "The task – choose one topic and create a PowerPoint presentation on the topic. …" at bounding box center [659, 578] width 513 height 35
copy p "PowerPoint presentation"
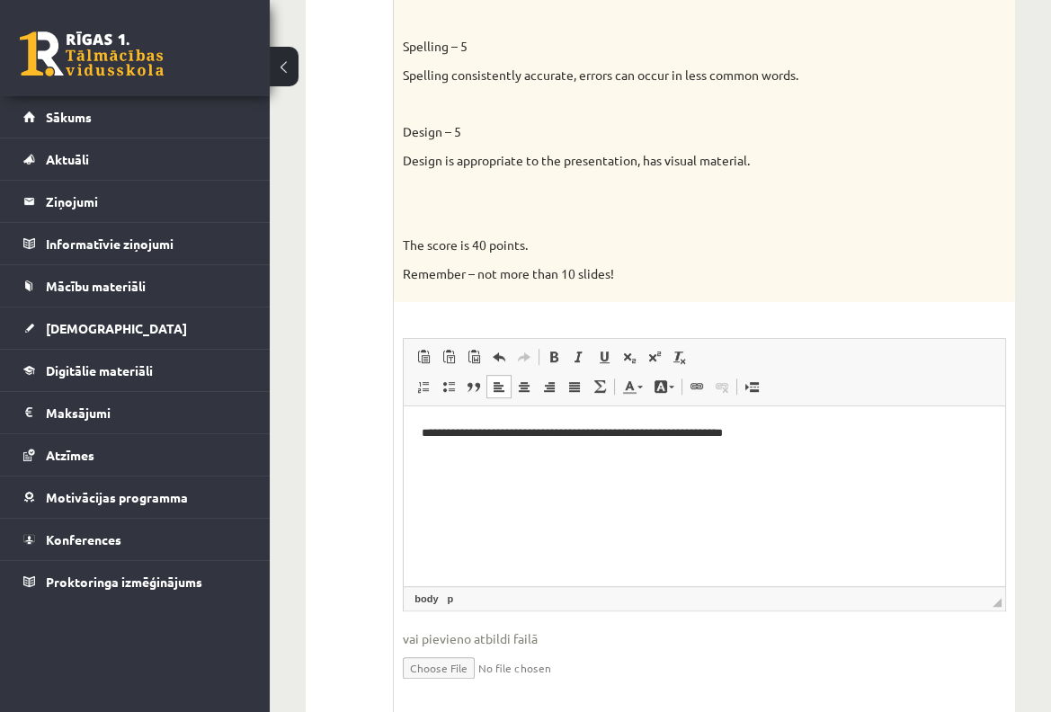
scroll to position [1371, 0]
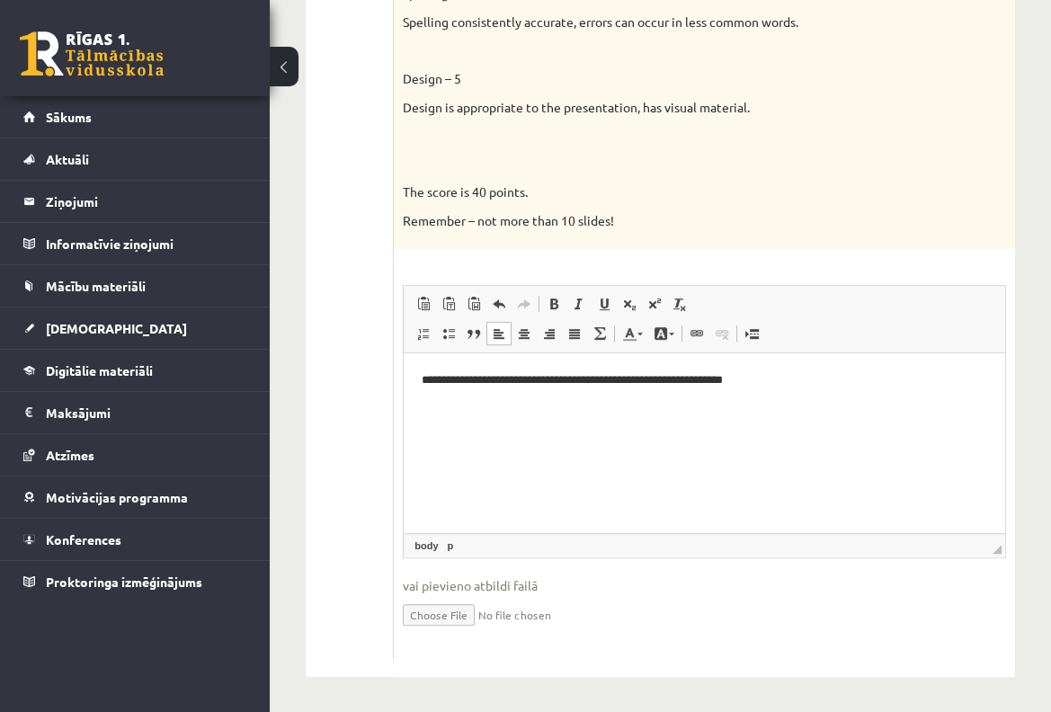
click at [808, 370] on html "**********" at bounding box center [704, 380] width 601 height 55
click at [790, 378] on p "**********" at bounding box center [705, 380] width 566 height 19
drag, startPoint x: 718, startPoint y: 380, endPoint x: 813, endPoint y: 384, distance: 94.5
click at [813, 384] on p "**********" at bounding box center [705, 380] width 566 height 19
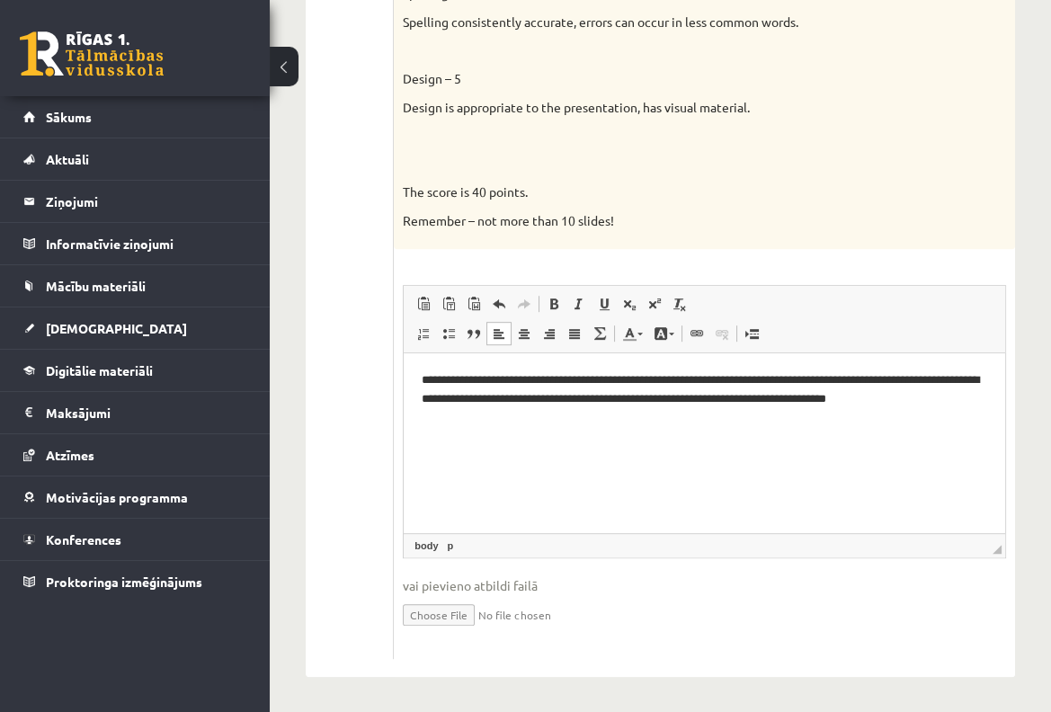
click at [531, 422] on p "**********" at bounding box center [705, 399] width 566 height 56
click at [456, 610] on input "file" at bounding box center [704, 613] width 603 height 37
type input "**********"
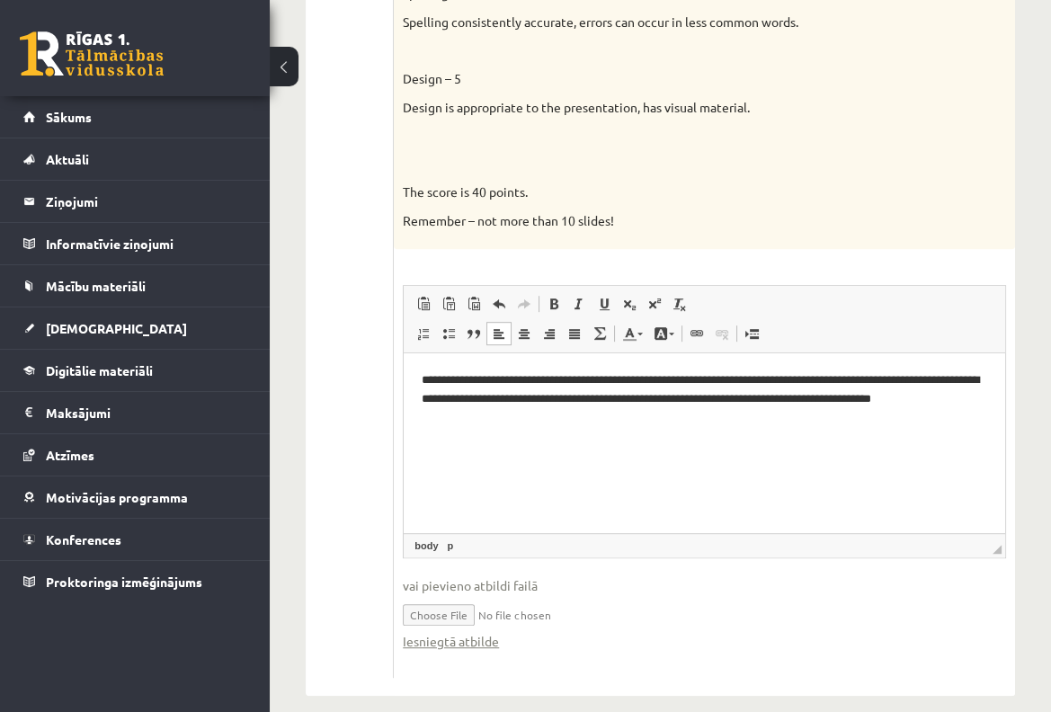
scroll to position [1390, 0]
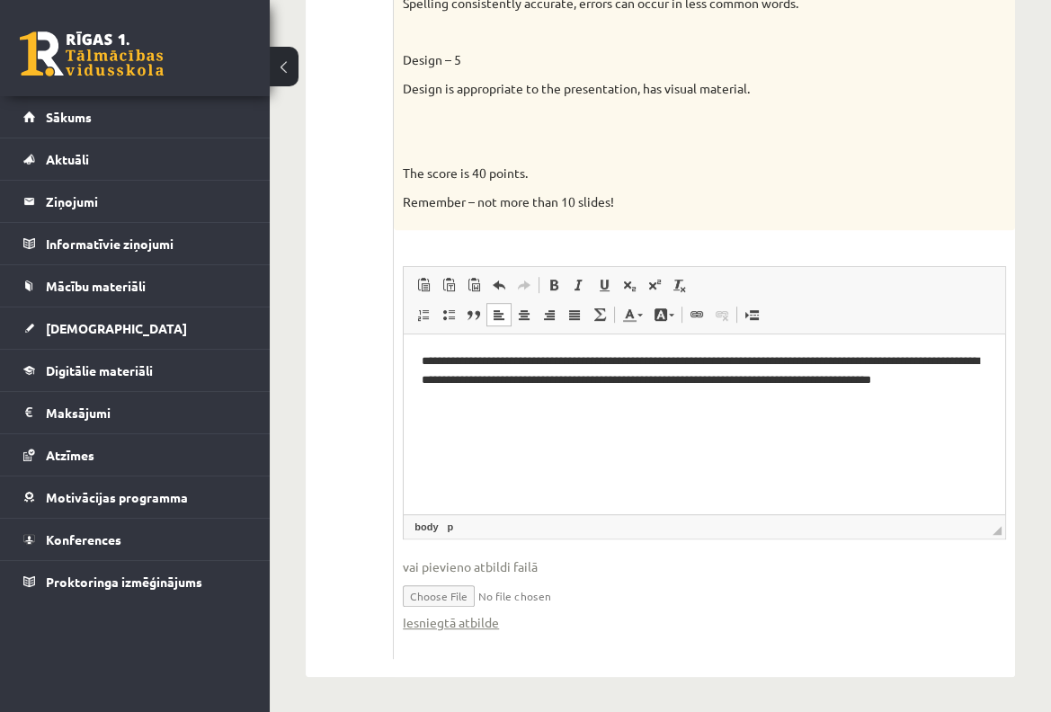
click at [800, 366] on p "**********" at bounding box center [705, 380] width 566 height 56
click at [800, 367] on p "**********" at bounding box center [705, 380] width 566 height 56
click at [886, 377] on p "**********" at bounding box center [705, 380] width 566 height 56
click at [592, 404] on p "**********" at bounding box center [705, 380] width 566 height 56
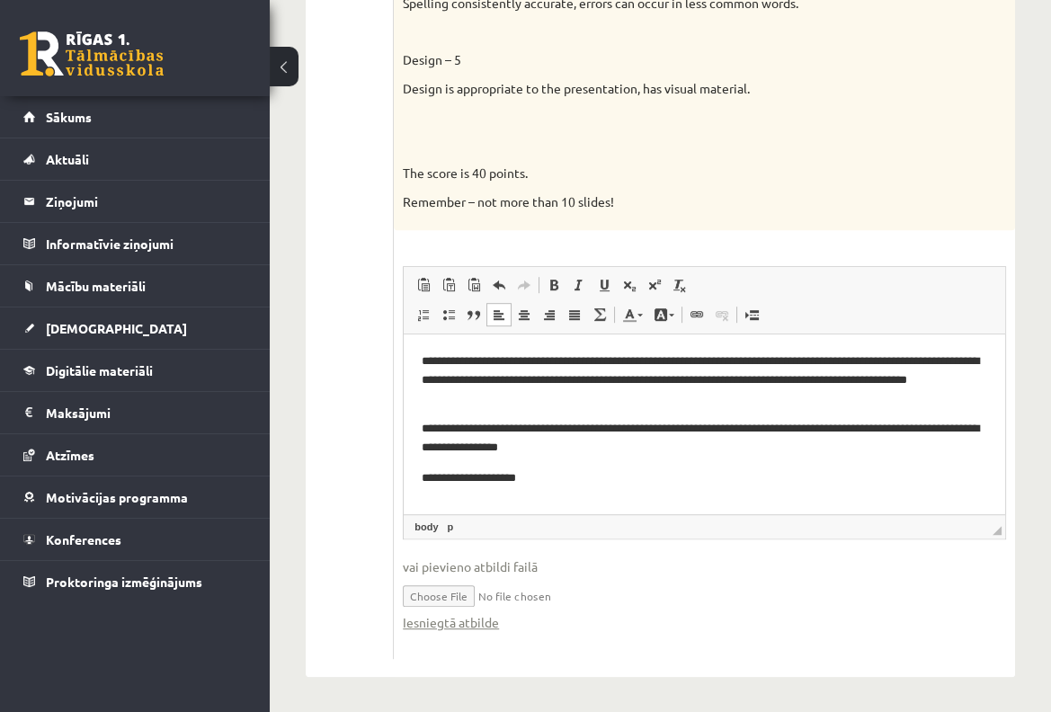
click at [487, 481] on p "**********" at bounding box center [705, 478] width 566 height 19
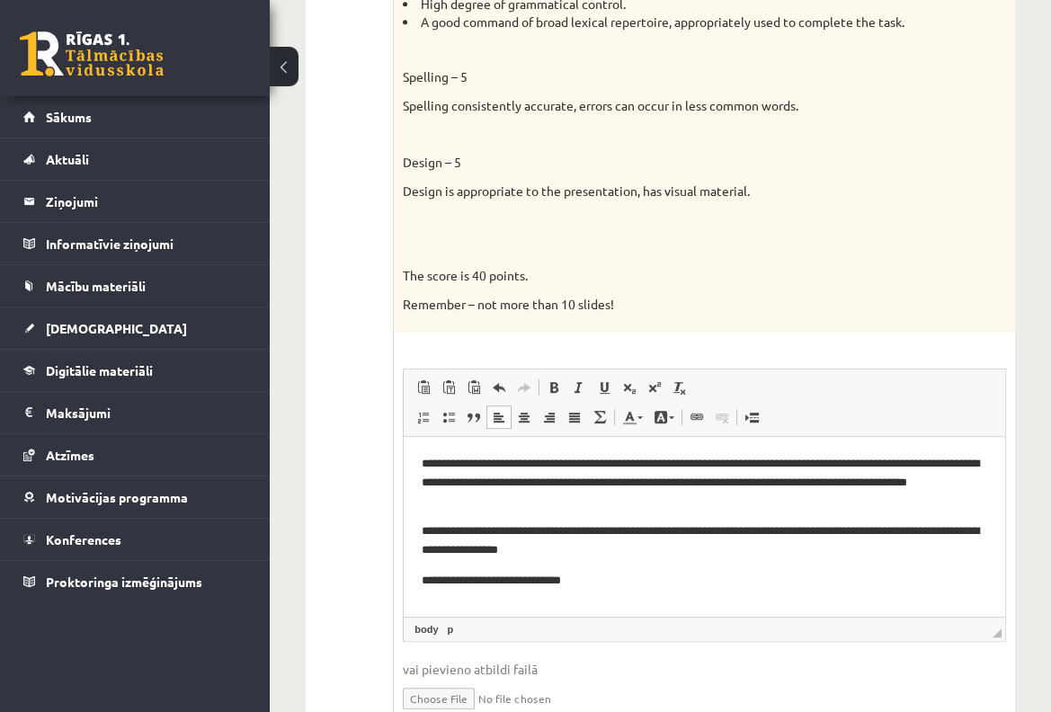
scroll to position [1309, 0]
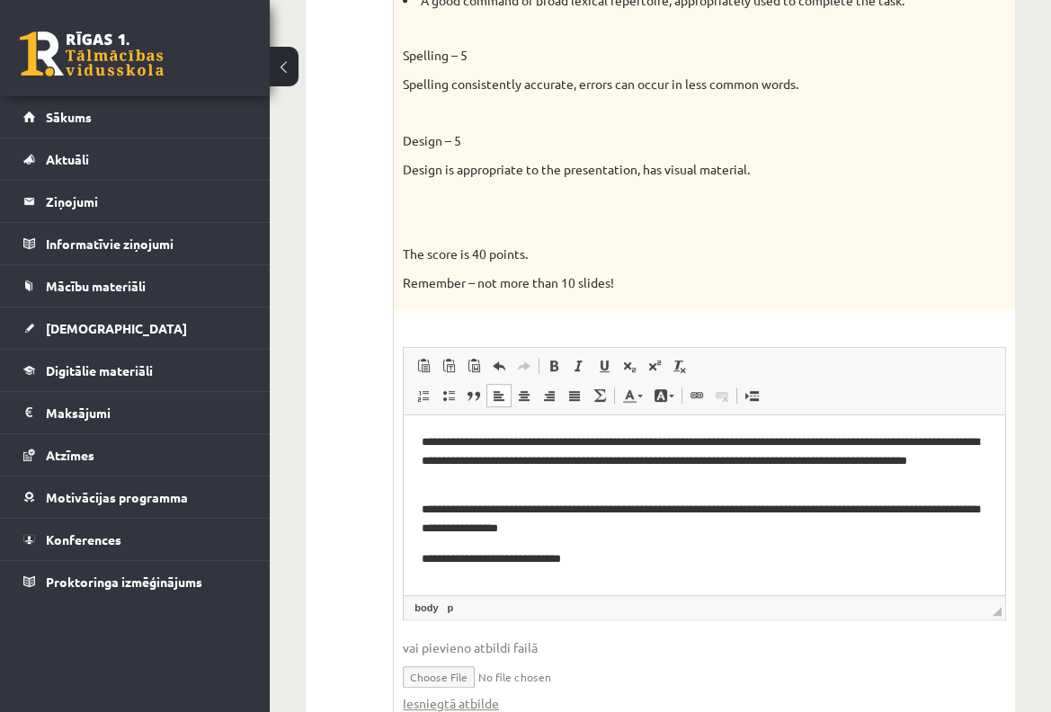
click at [489, 463] on p "**********" at bounding box center [705, 461] width 566 height 56
click at [924, 438] on p "**********" at bounding box center [705, 461] width 566 height 56
click at [937, 461] on p "**********" at bounding box center [705, 461] width 566 height 56
click at [453, 479] on p "**********" at bounding box center [705, 461] width 566 height 56
click at [978, 503] on p "**********" at bounding box center [705, 520] width 566 height 38
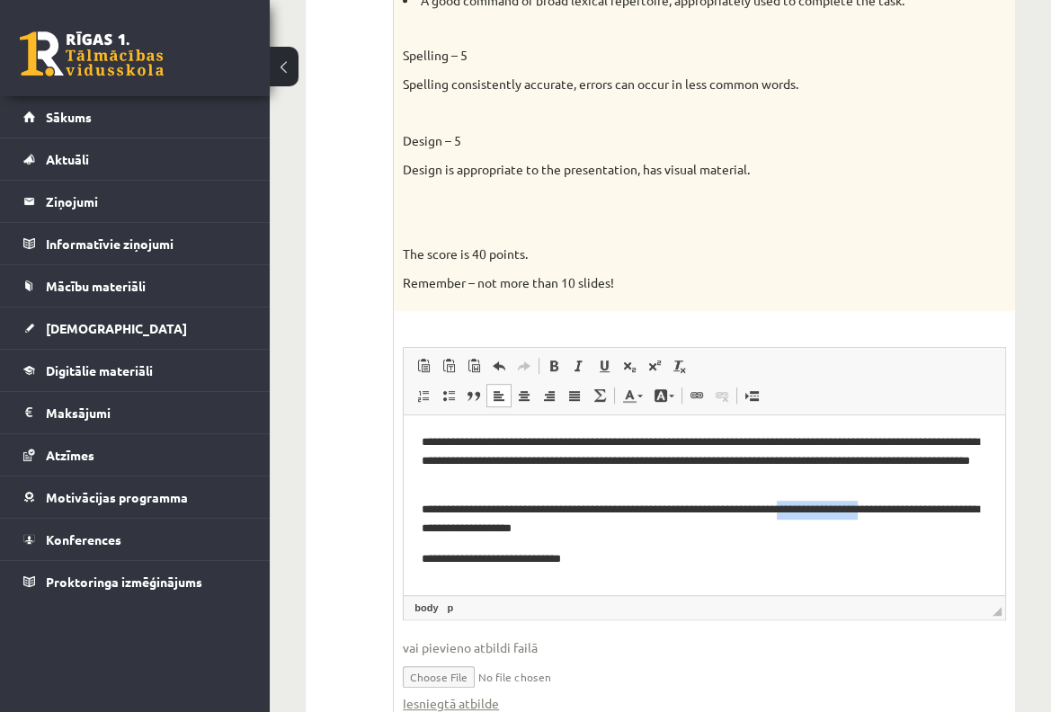
drag, startPoint x: 900, startPoint y: 509, endPoint x: 820, endPoint y: 512, distance: 80.1
click at [820, 512] on p "**********" at bounding box center [705, 520] width 566 height 38
click at [523, 564] on p "**********" at bounding box center [705, 559] width 566 height 19
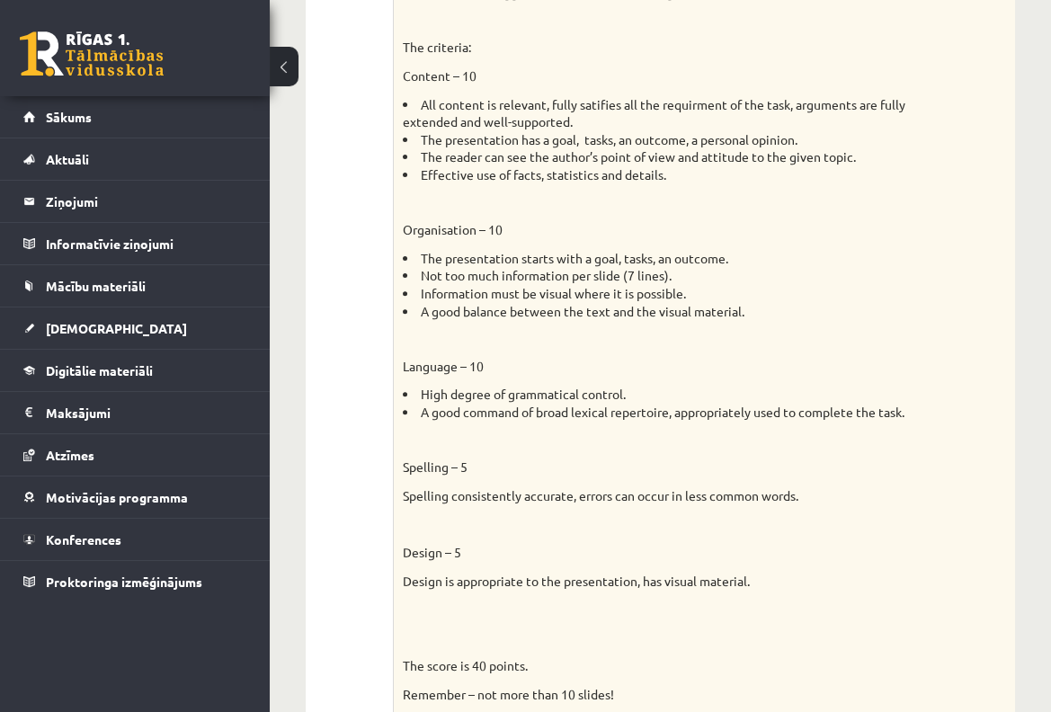
scroll to position [0, 0]
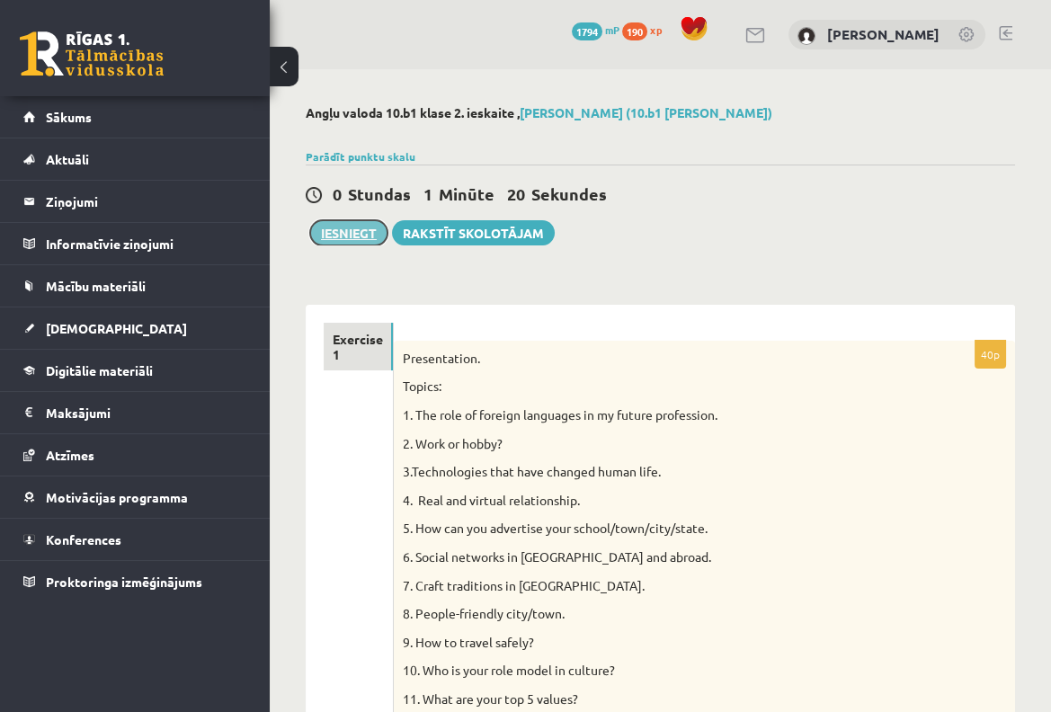
click at [370, 236] on button "Iesniegt" at bounding box center [348, 232] width 77 height 25
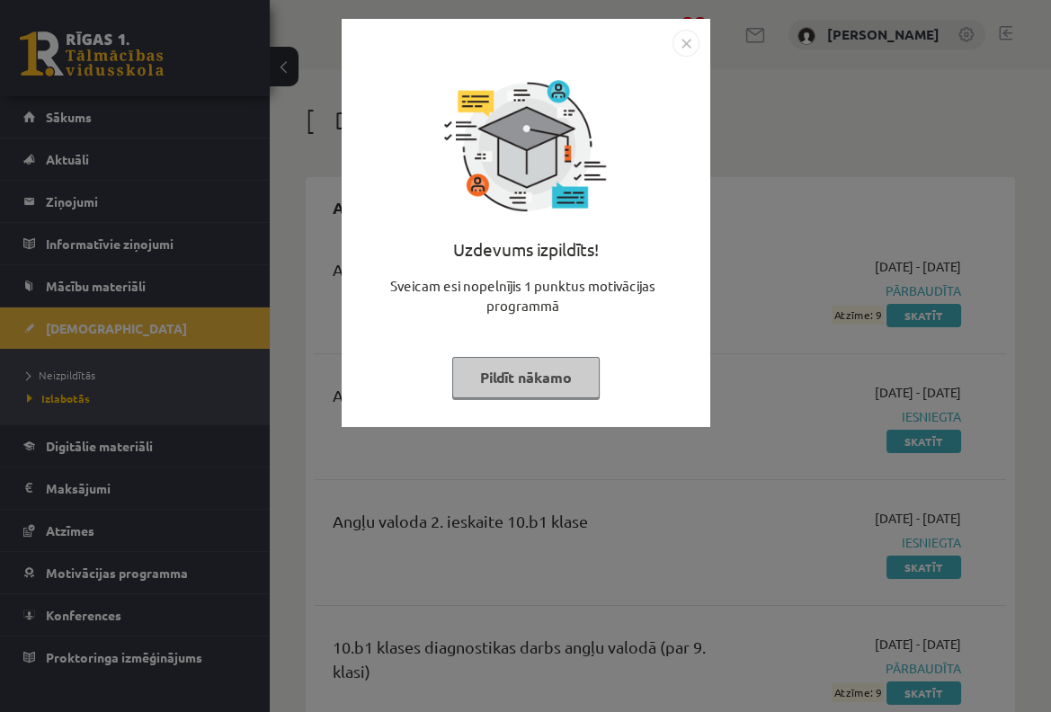
click at [565, 389] on button "Pildīt nākamo" at bounding box center [525, 377] width 147 height 41
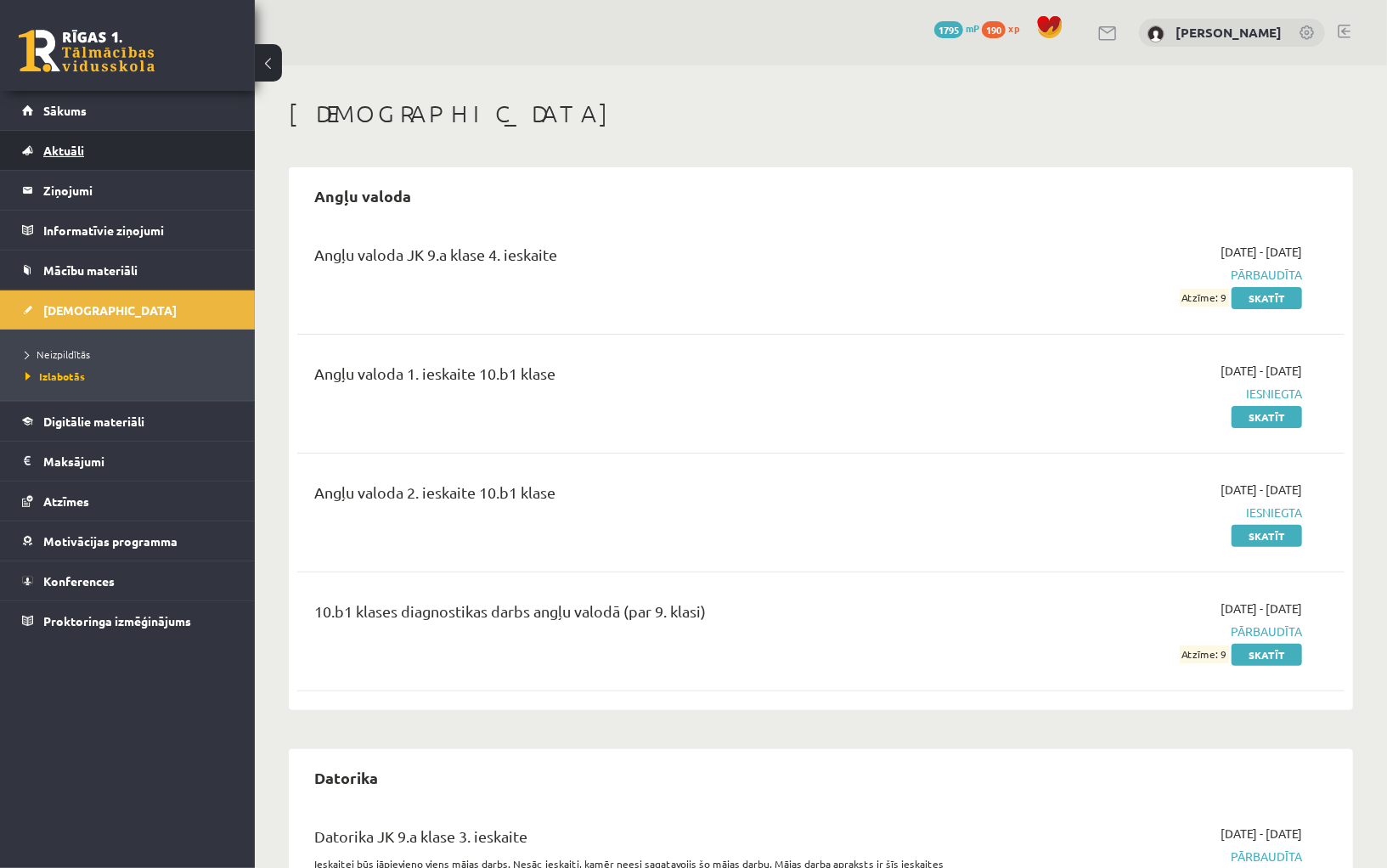
click at [62, 146] on span "Aktuāli" at bounding box center [63, 150] width 41 height 15
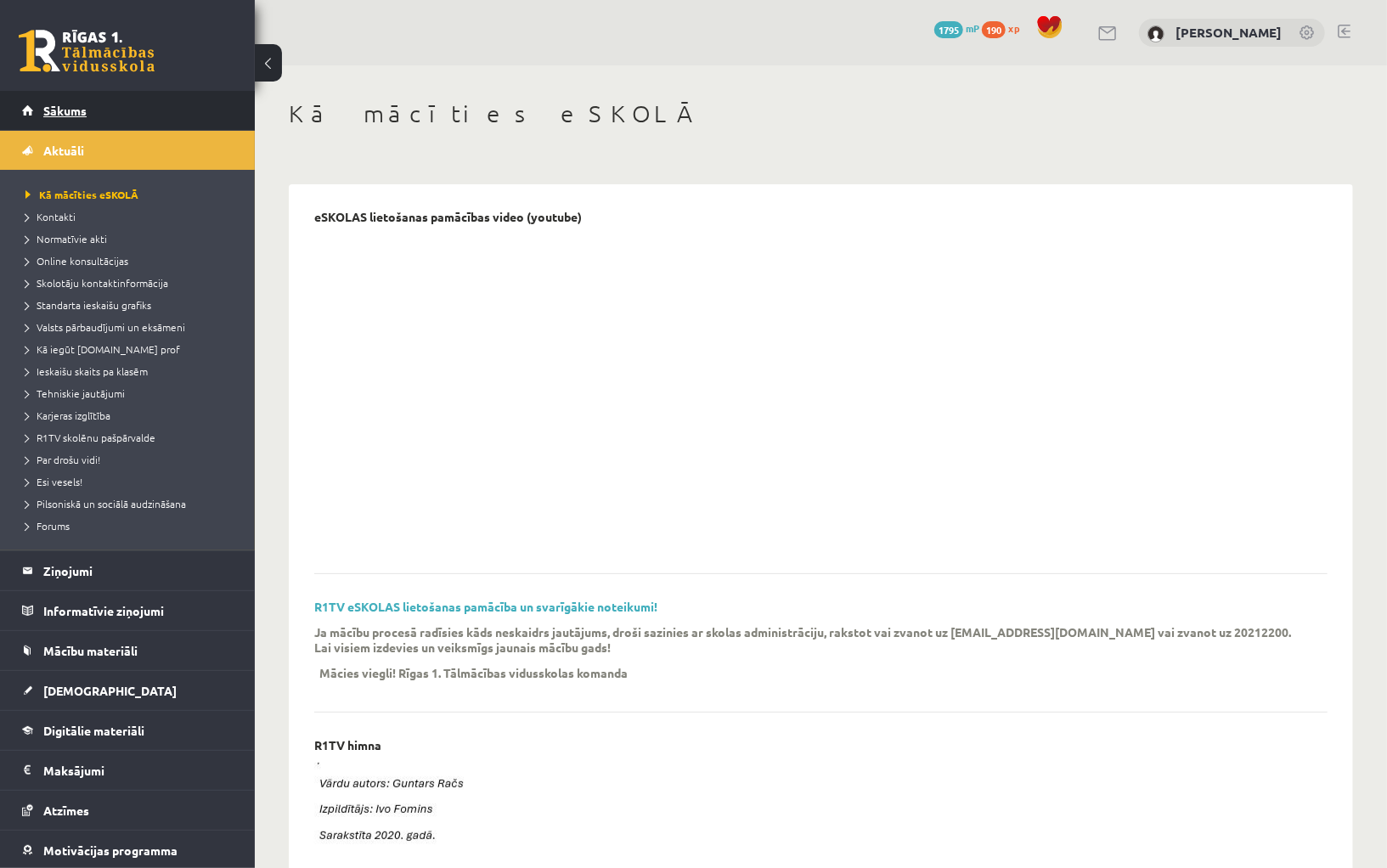
click at [65, 111] on span "Sākums" at bounding box center [65, 111] width 43 height 15
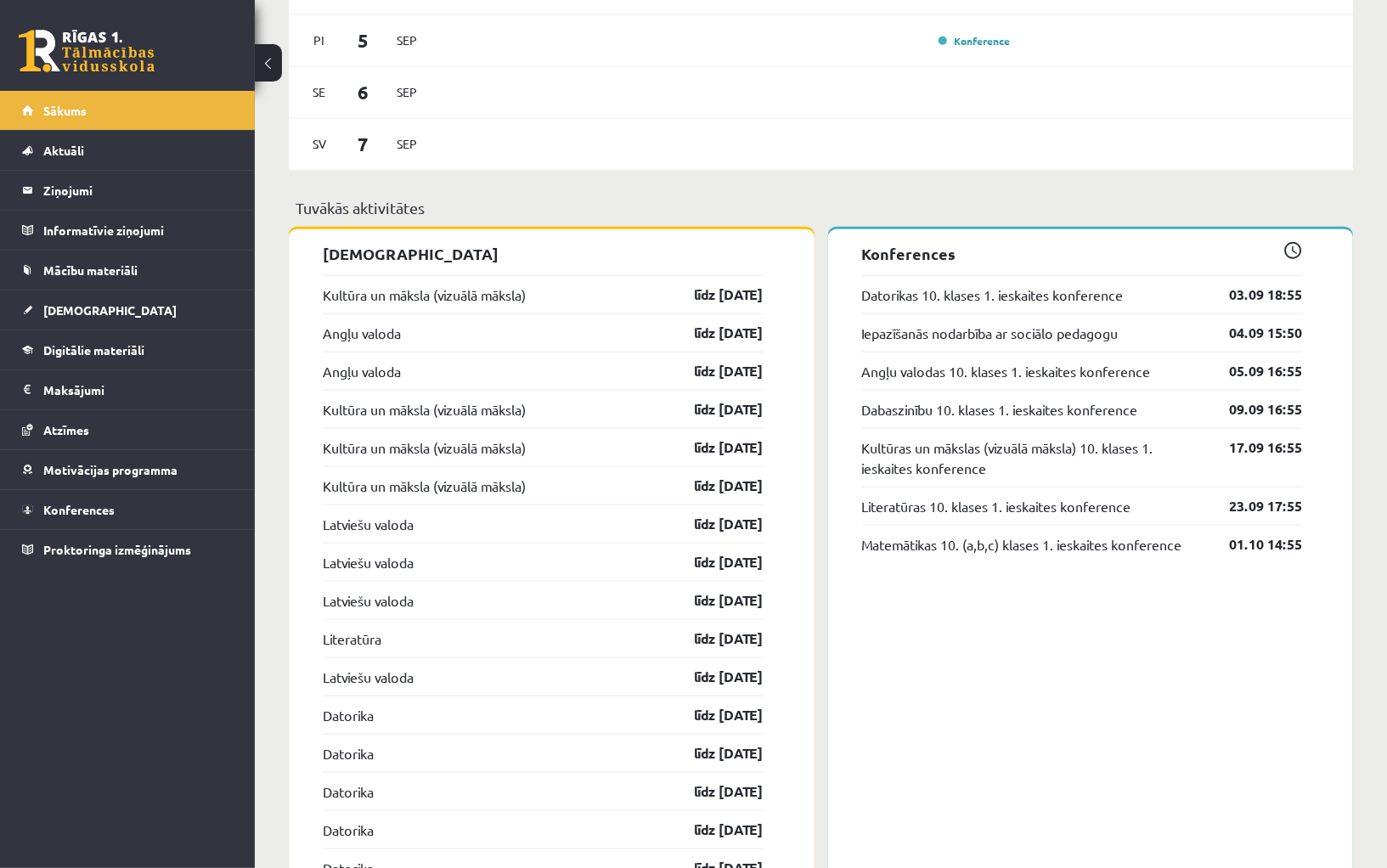
scroll to position [1193, 0]
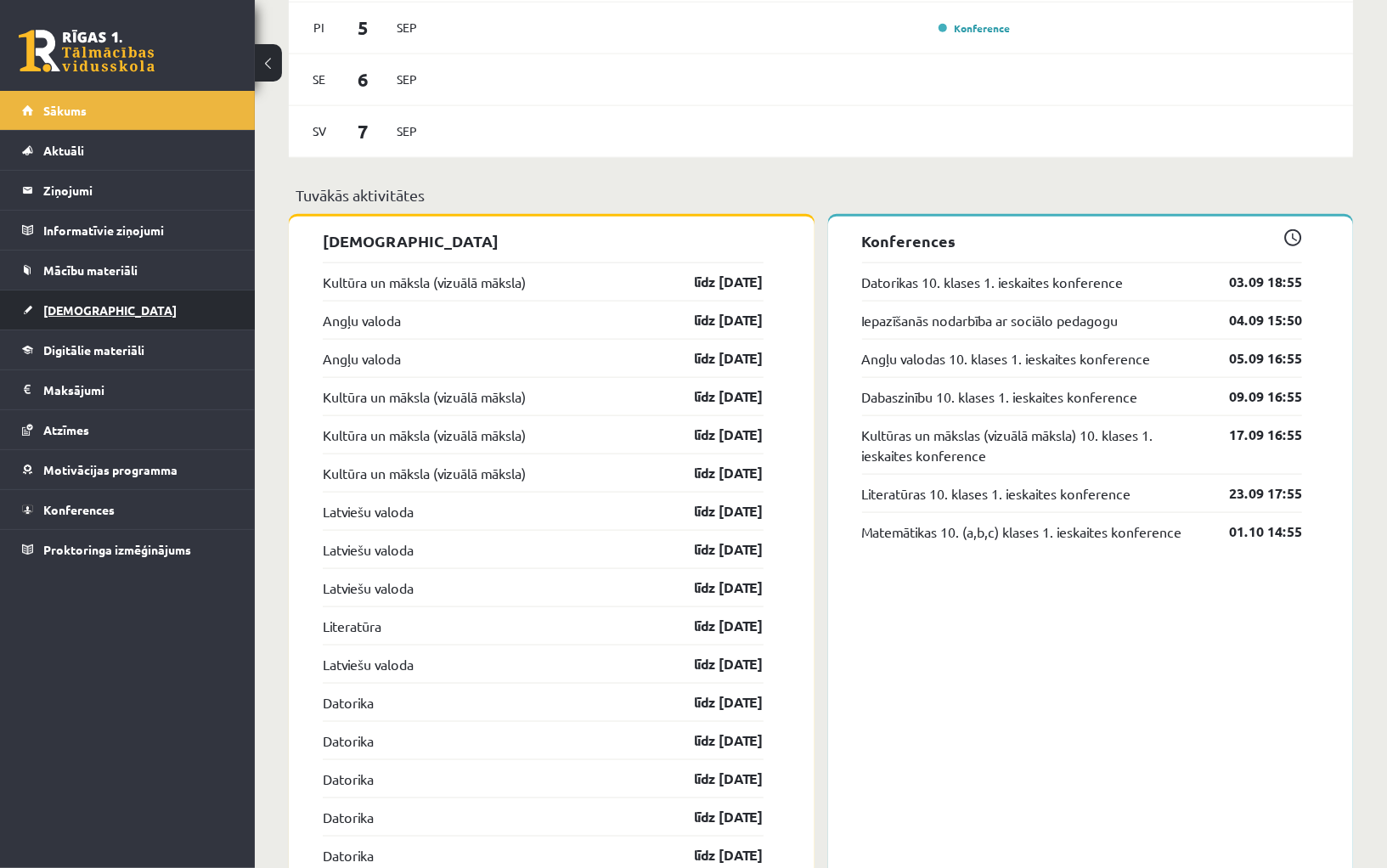
click at [88, 306] on span "[DEMOGRAPHIC_DATA]" at bounding box center [110, 310] width 133 height 15
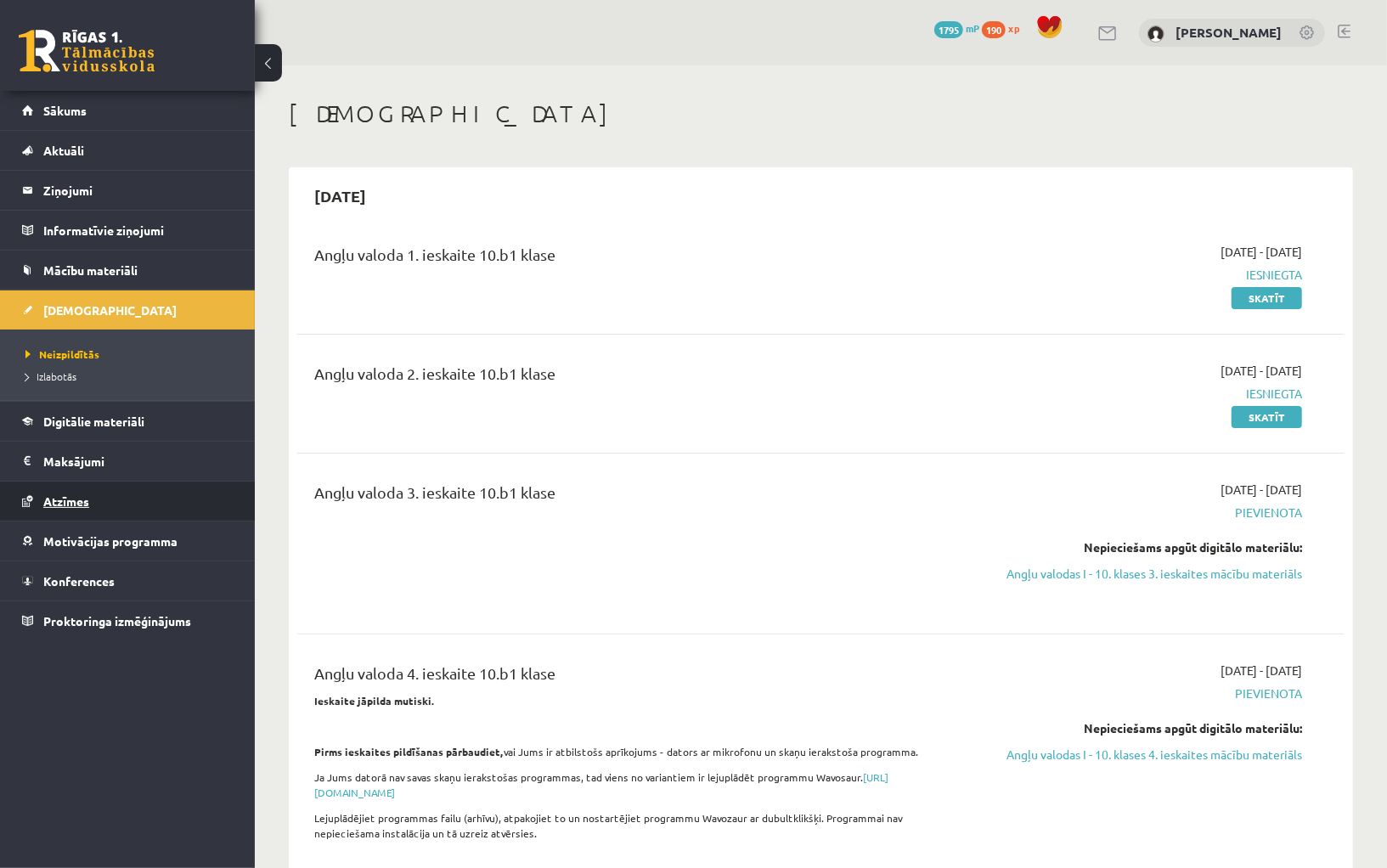
click at [89, 486] on link "Atzīmes" at bounding box center [128, 501] width 212 height 39
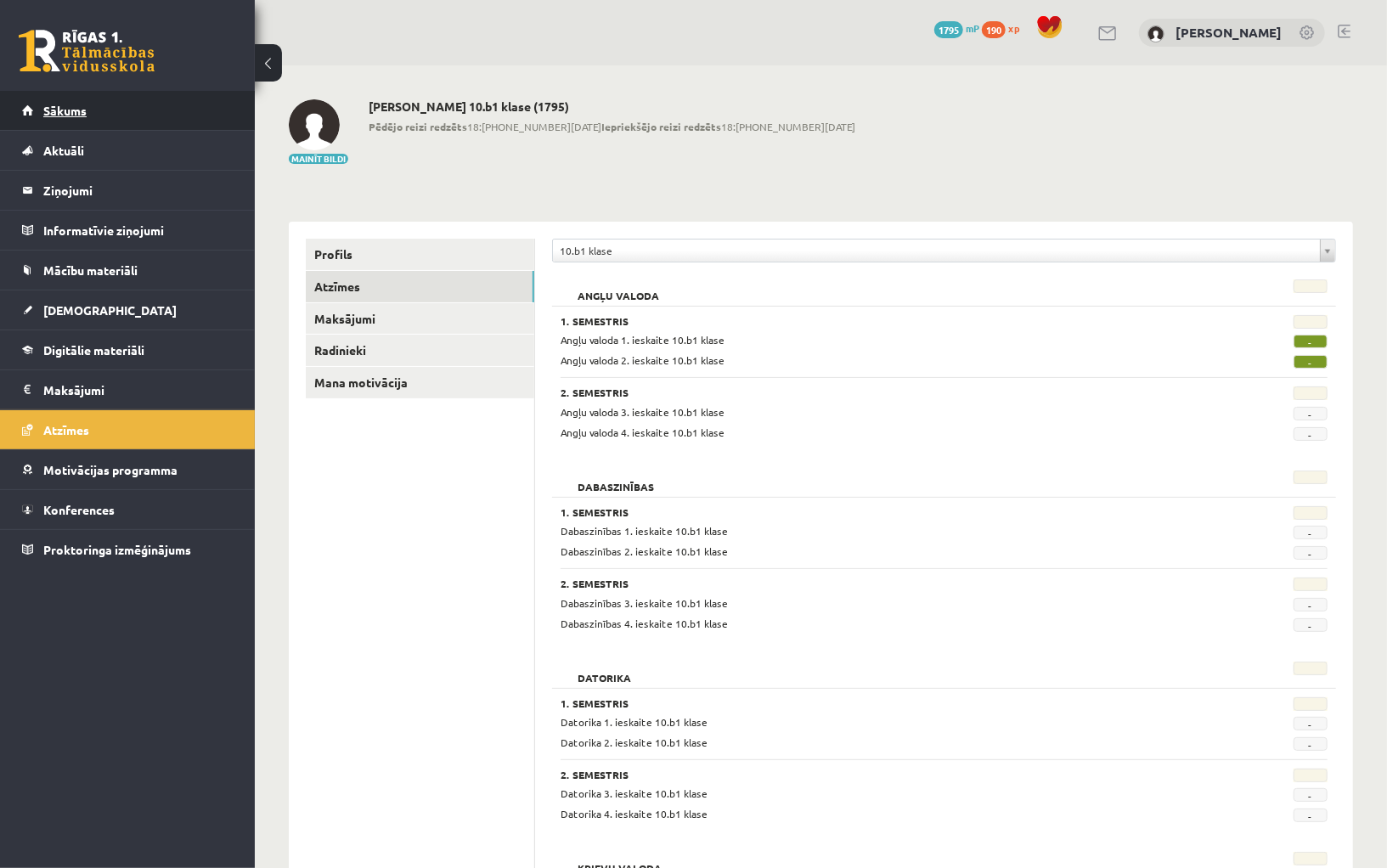
click at [93, 97] on link "Sākums" at bounding box center [128, 110] width 212 height 39
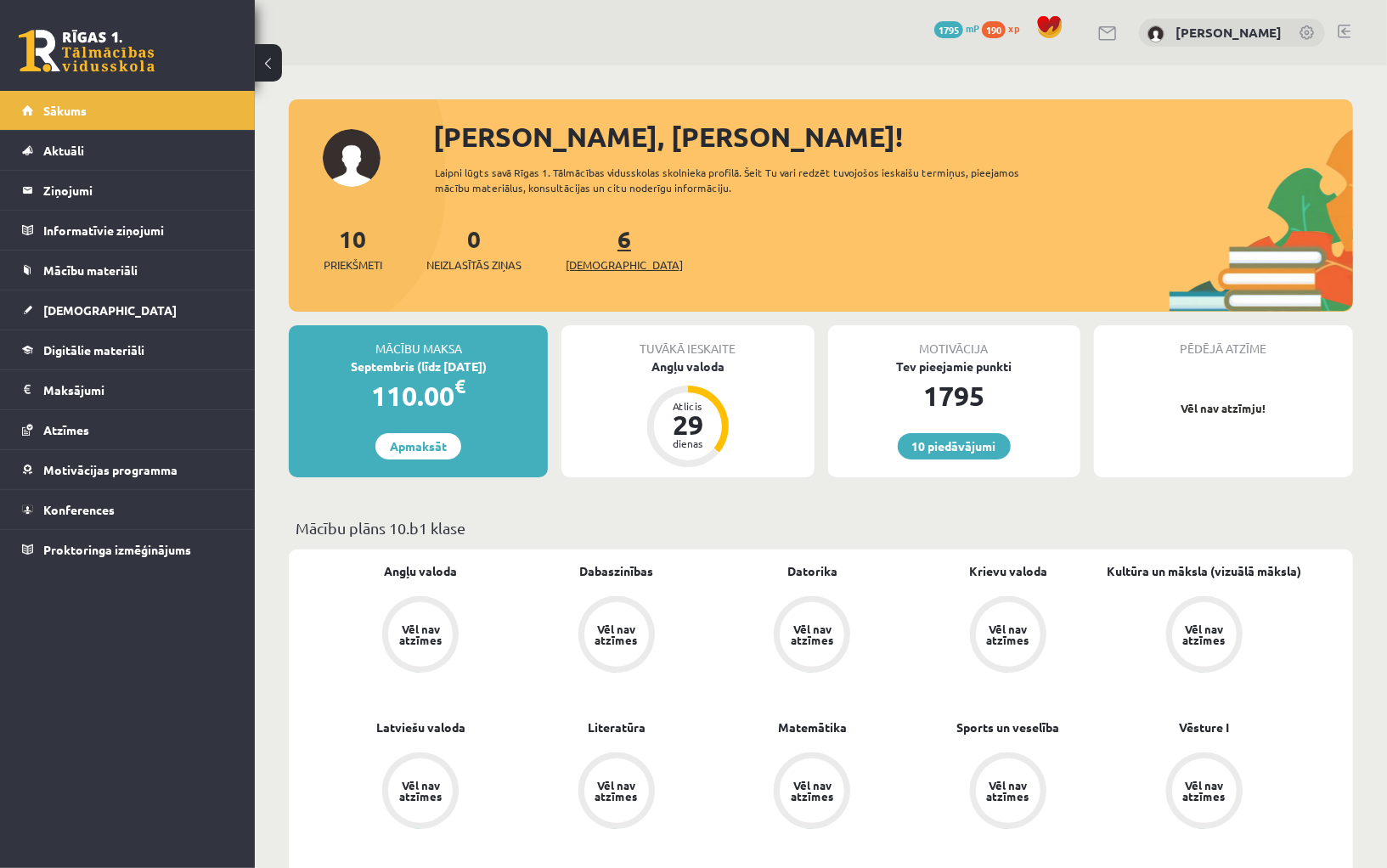
click at [593, 247] on link "6 Ieskaites" at bounding box center [625, 247] width 117 height 50
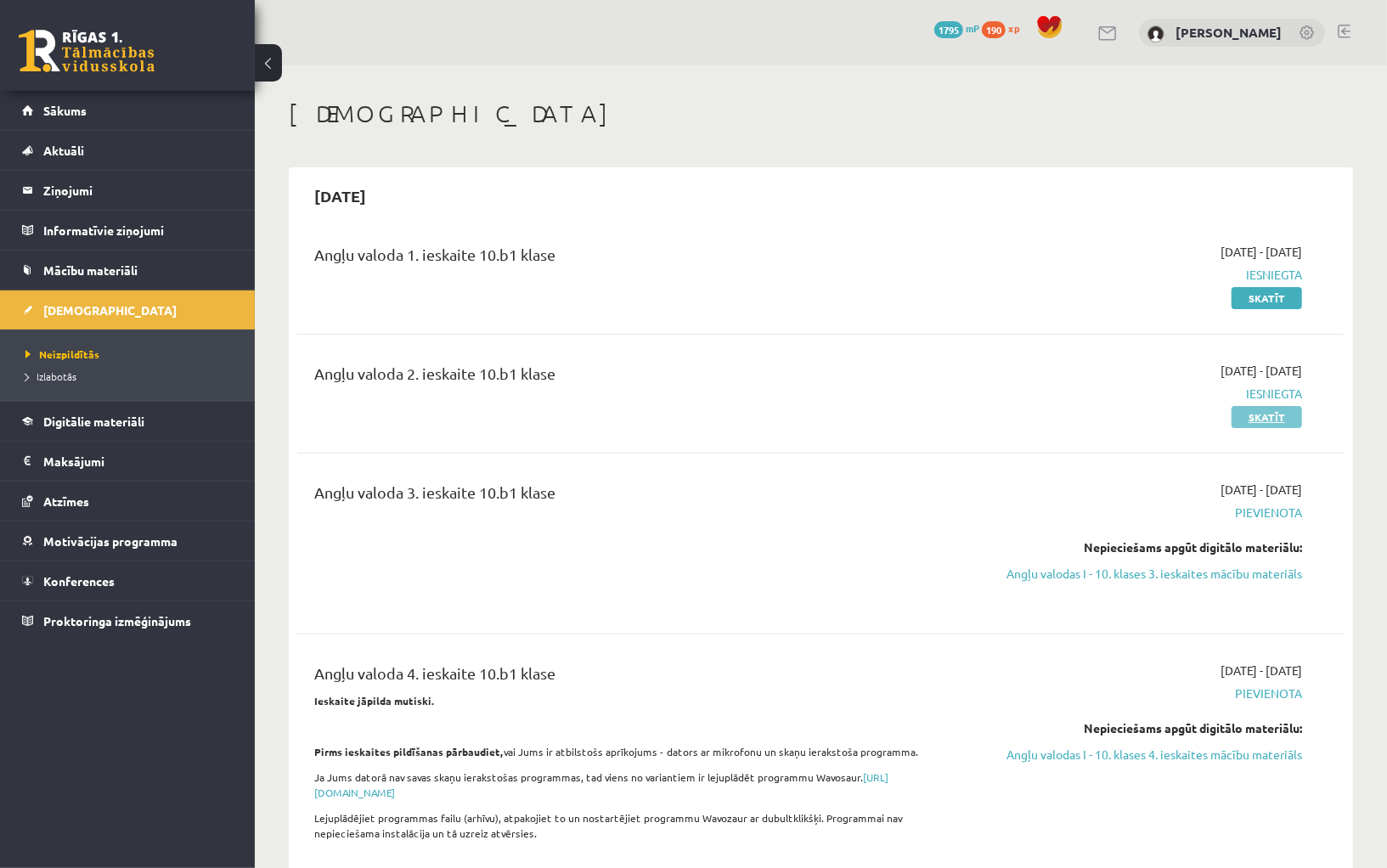
click at [1267, 416] on link "Skatīt" at bounding box center [1267, 417] width 71 height 22
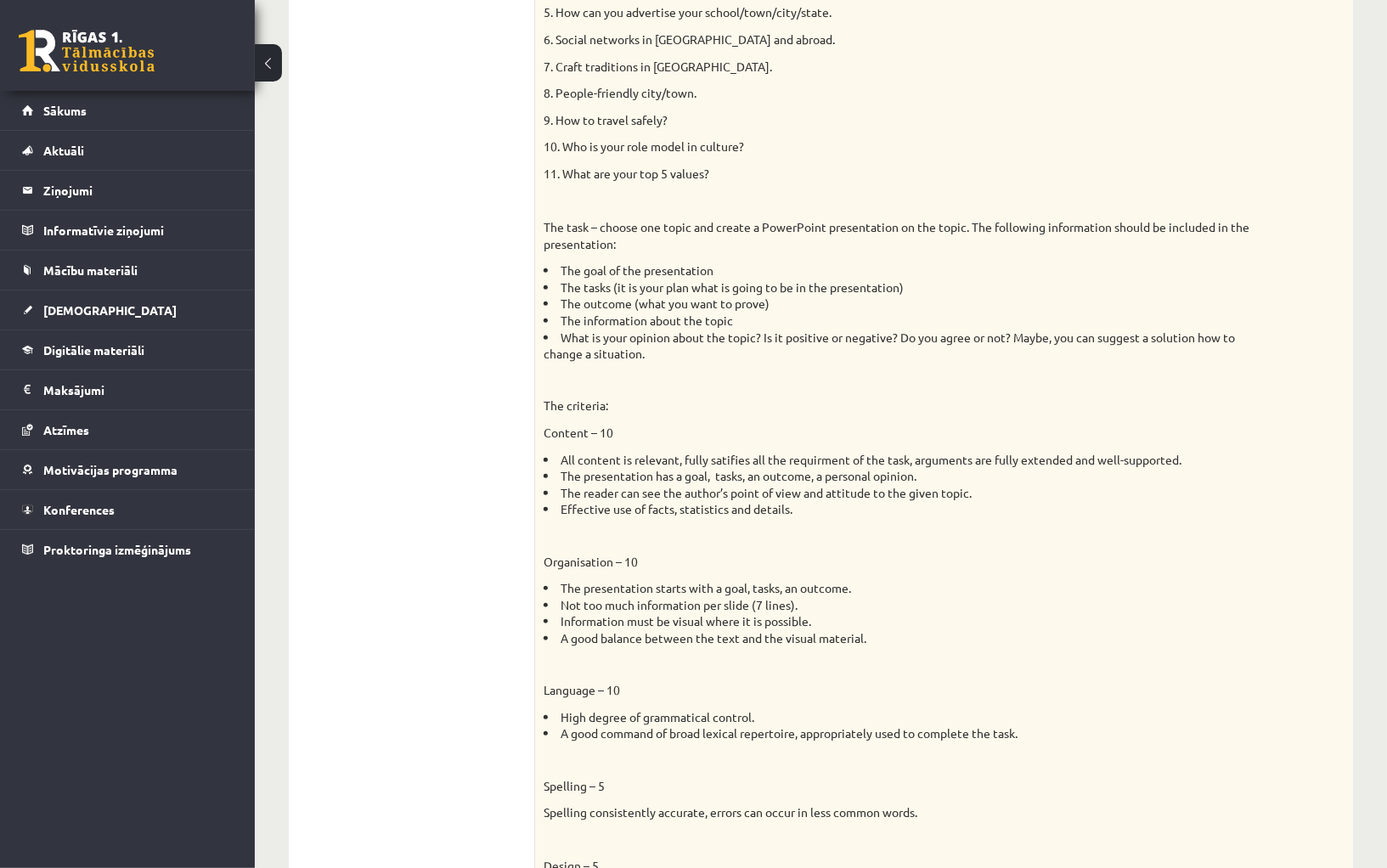
scroll to position [1261, 0]
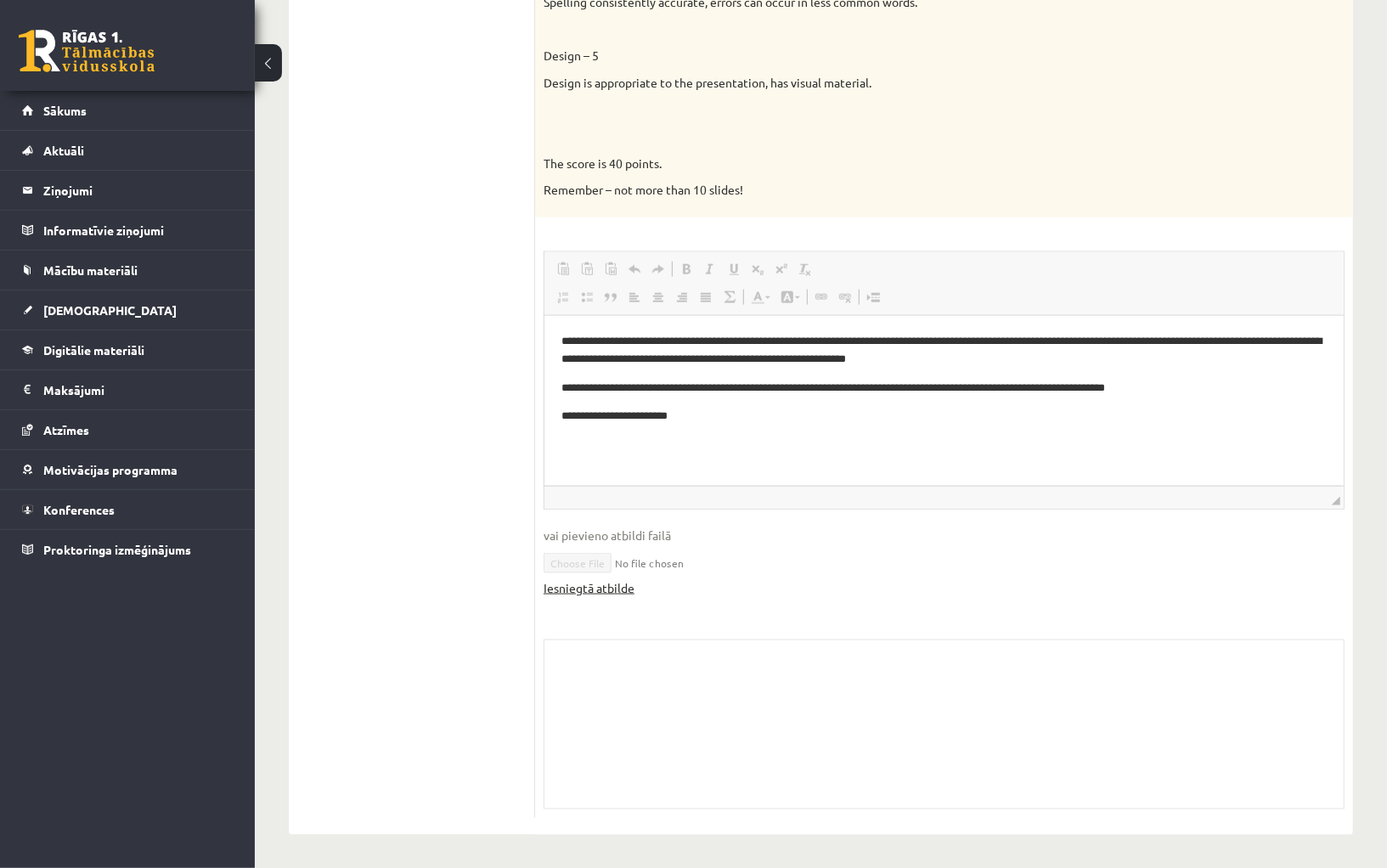
click at [625, 582] on link "Iesniegtā atbilde" at bounding box center [589, 587] width 91 height 18
click at [603, 594] on link "Iesniegtā atbilde" at bounding box center [589, 587] width 91 height 18
click at [615, 587] on link "Iesniegtā atbilde" at bounding box center [589, 587] width 91 height 18
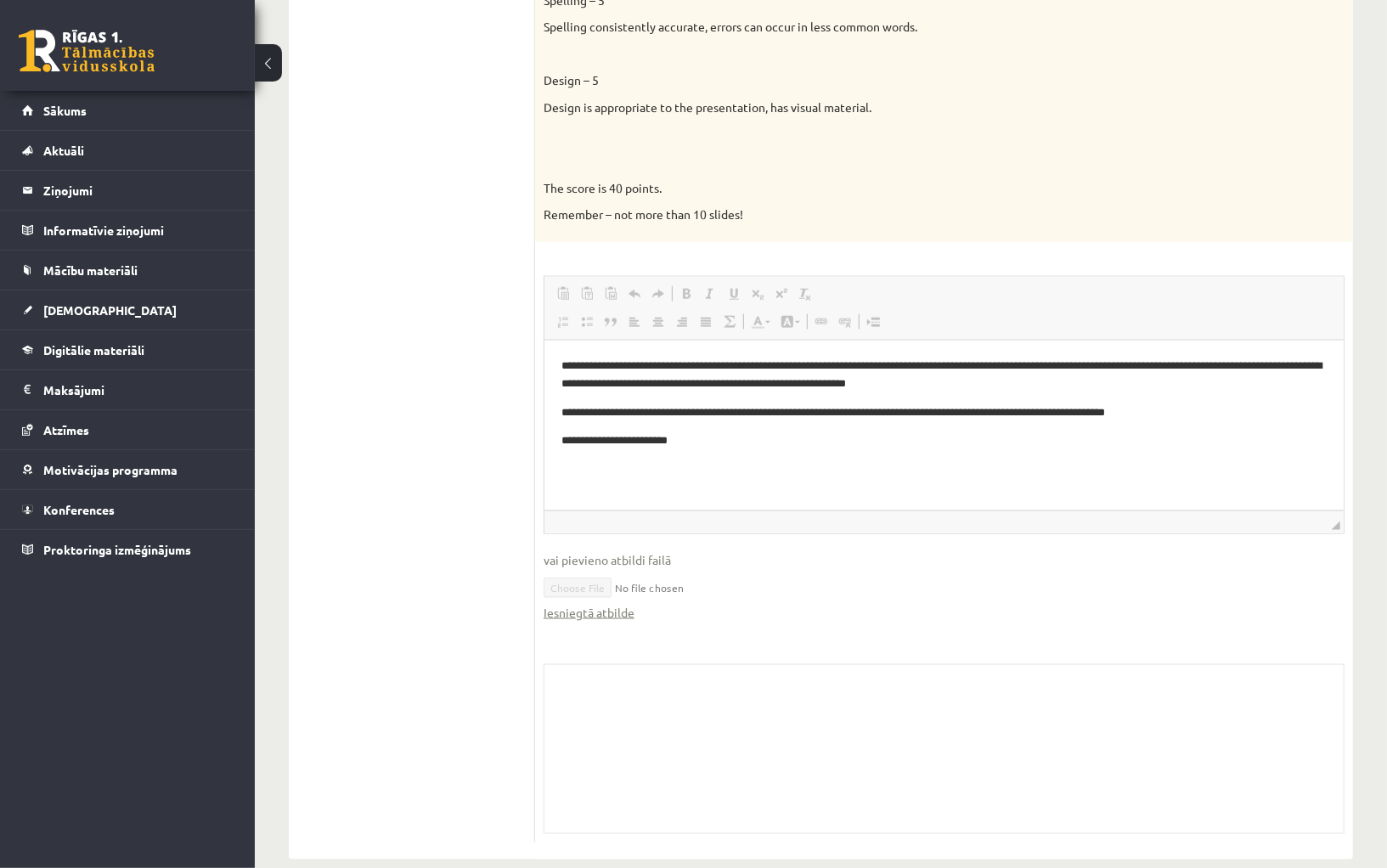
scroll to position [1233, 0]
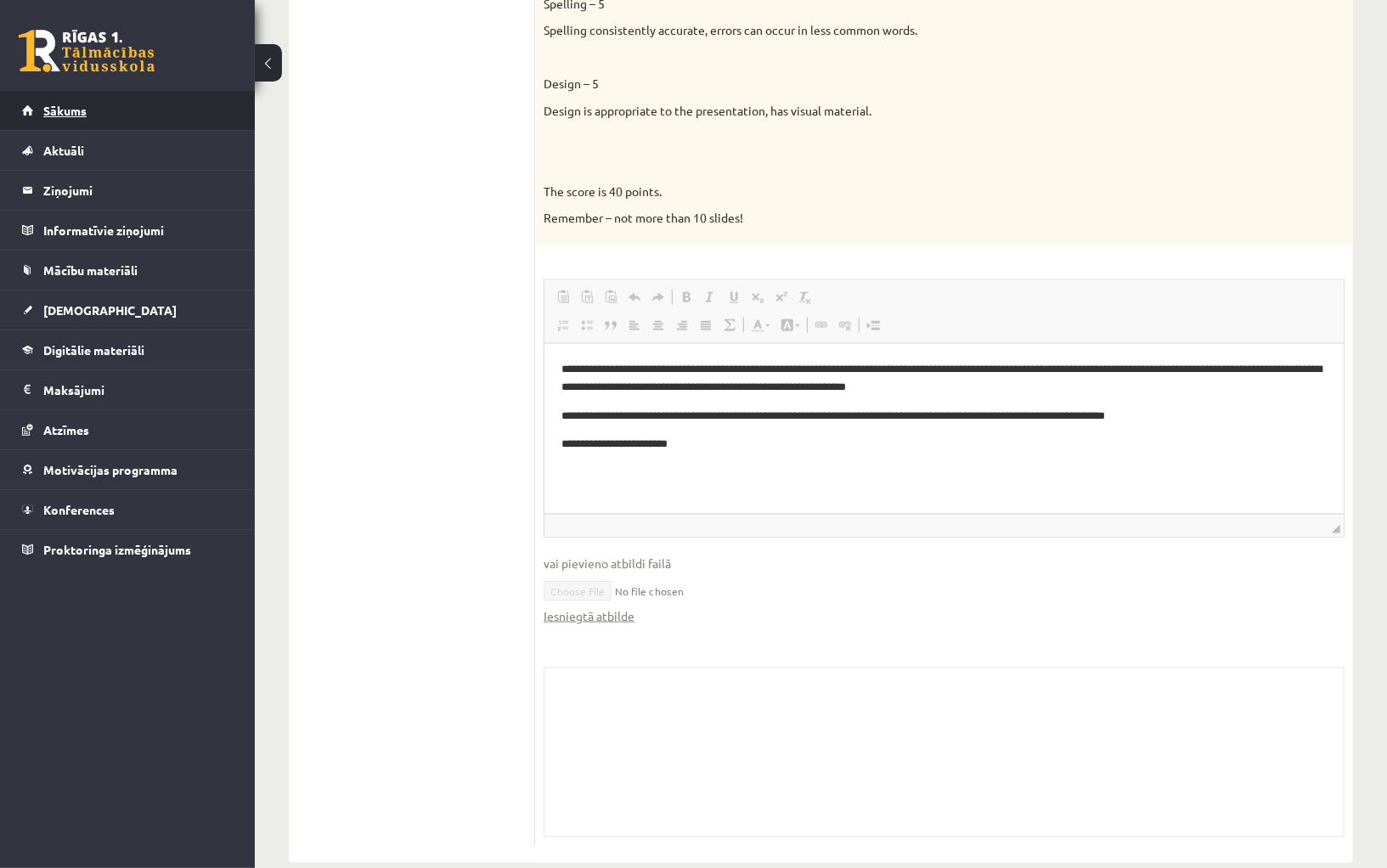
click at [77, 109] on span "Sākums" at bounding box center [65, 111] width 43 height 15
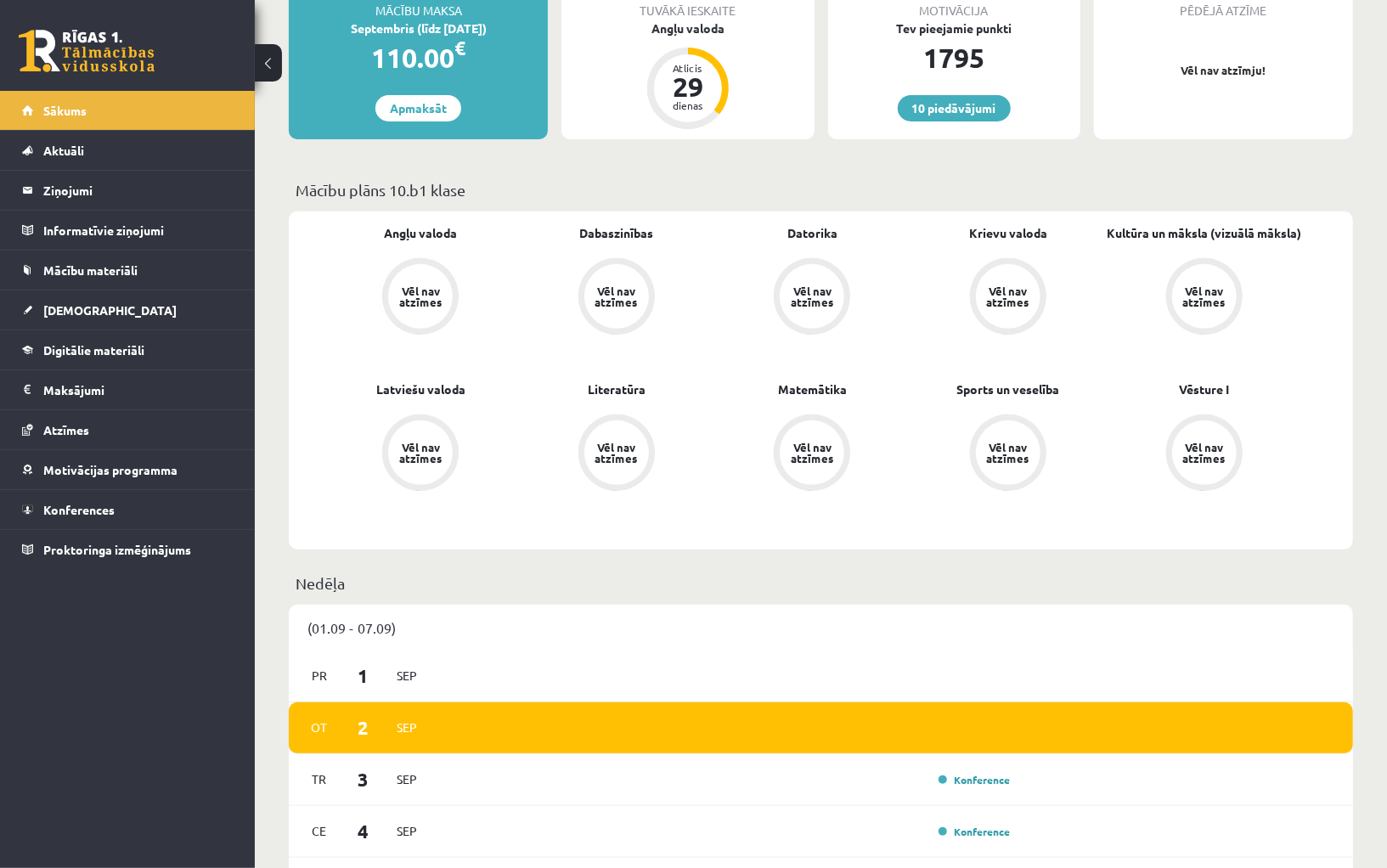
scroll to position [183, 0]
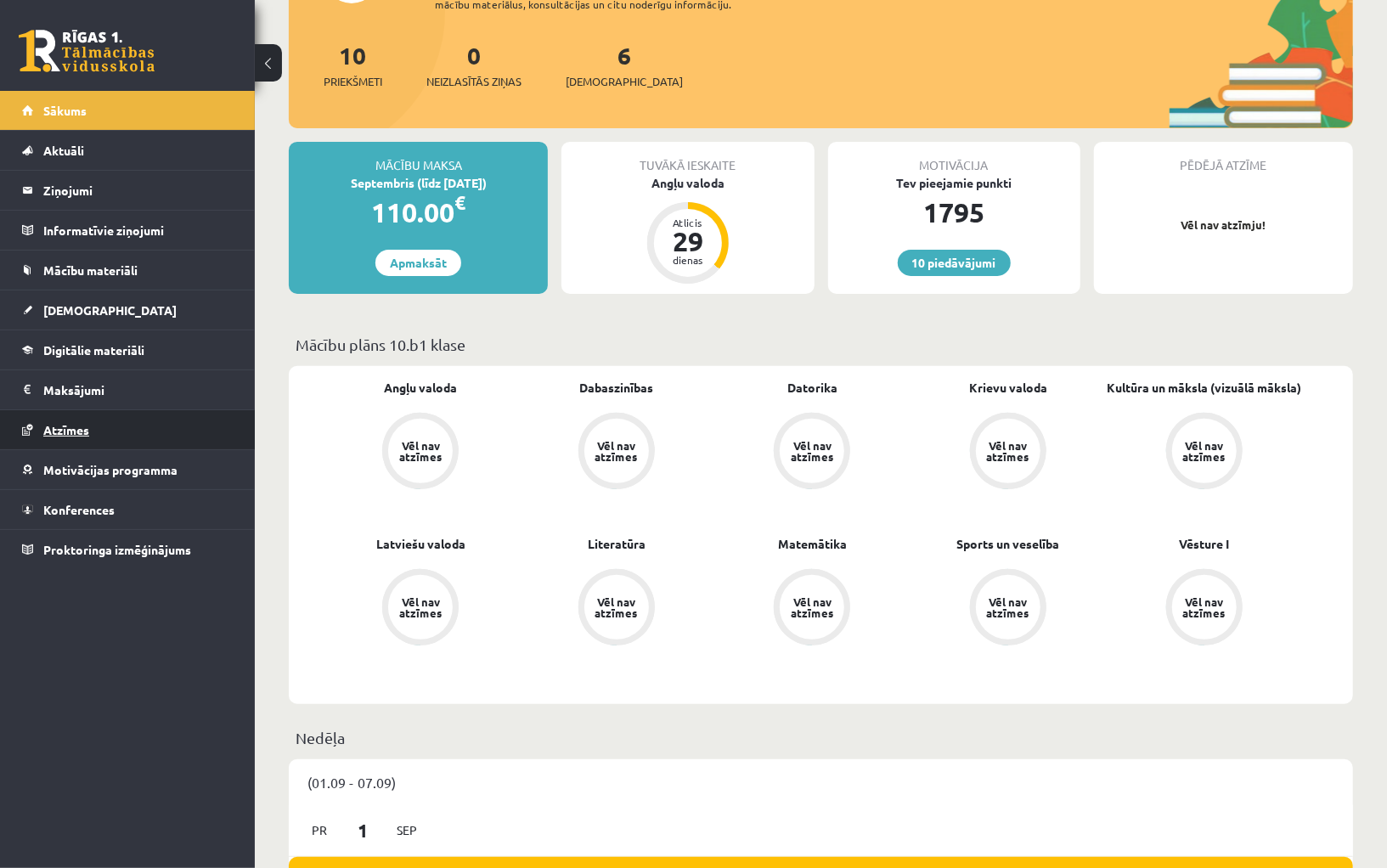
click at [81, 427] on span "Atzīmes" at bounding box center [66, 430] width 46 height 15
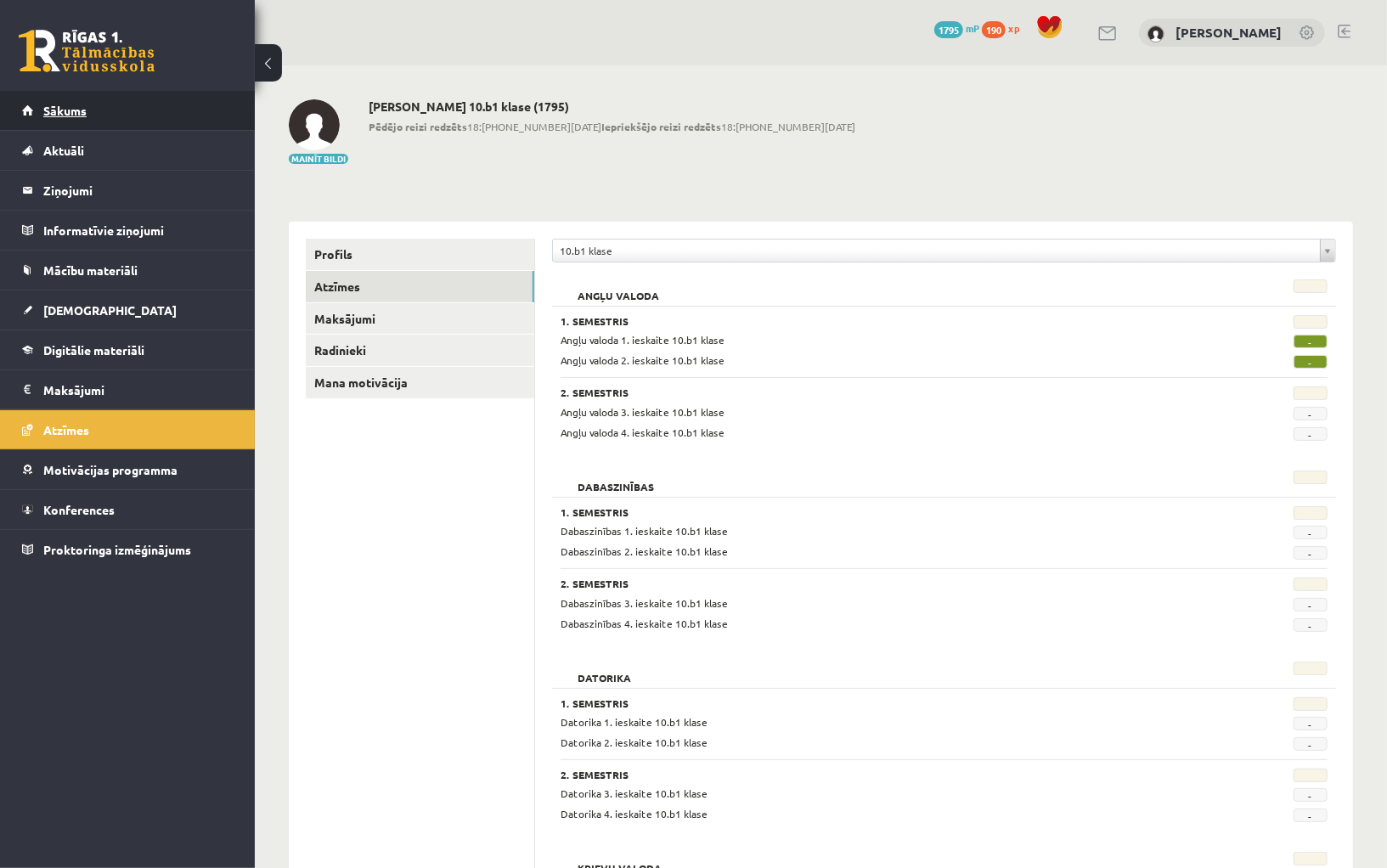
click at [118, 107] on link "Sākums" at bounding box center [128, 110] width 212 height 39
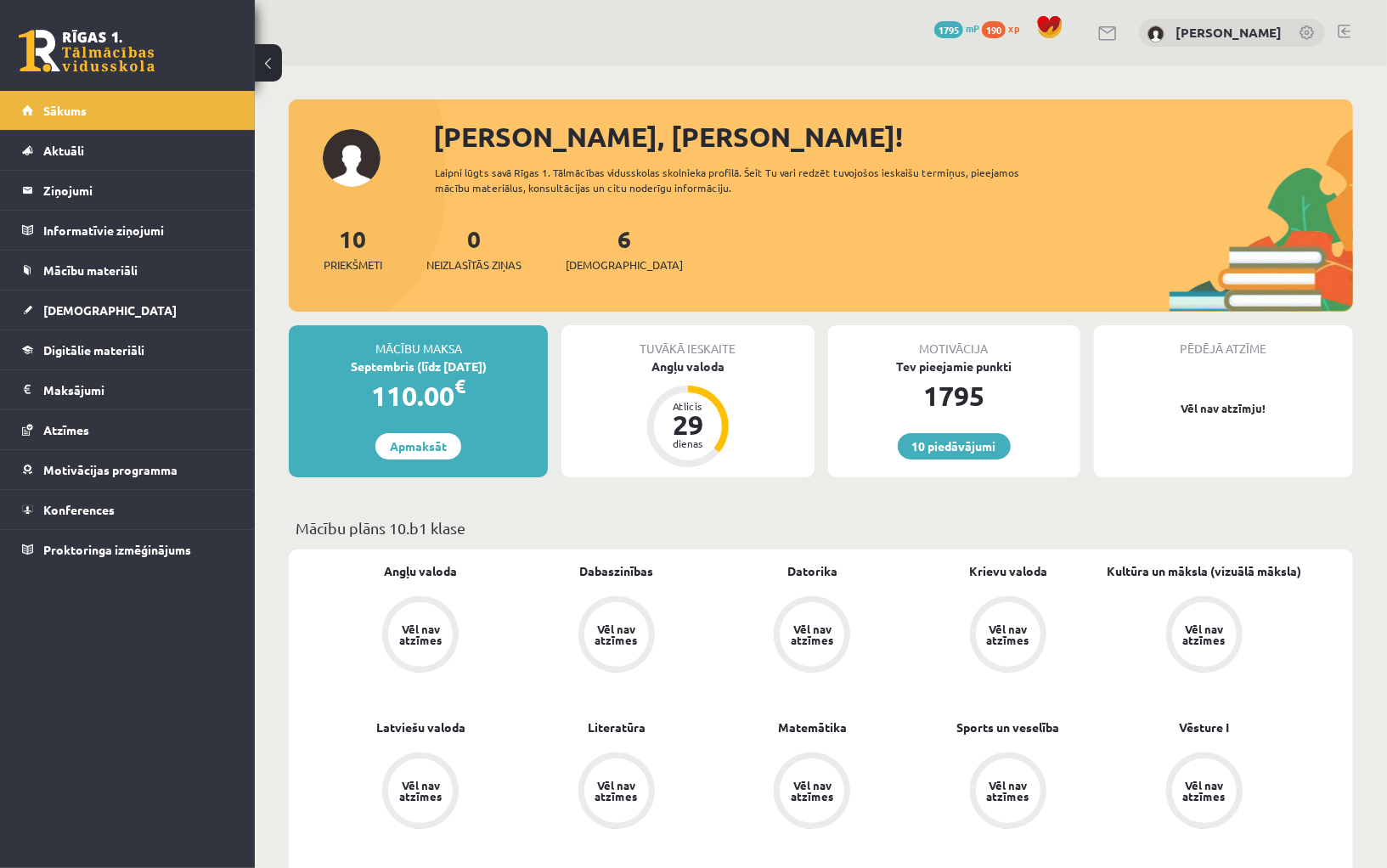
click at [1345, 32] on link at bounding box center [1344, 31] width 12 height 13
